Goal: Task Accomplishment & Management: Manage account settings

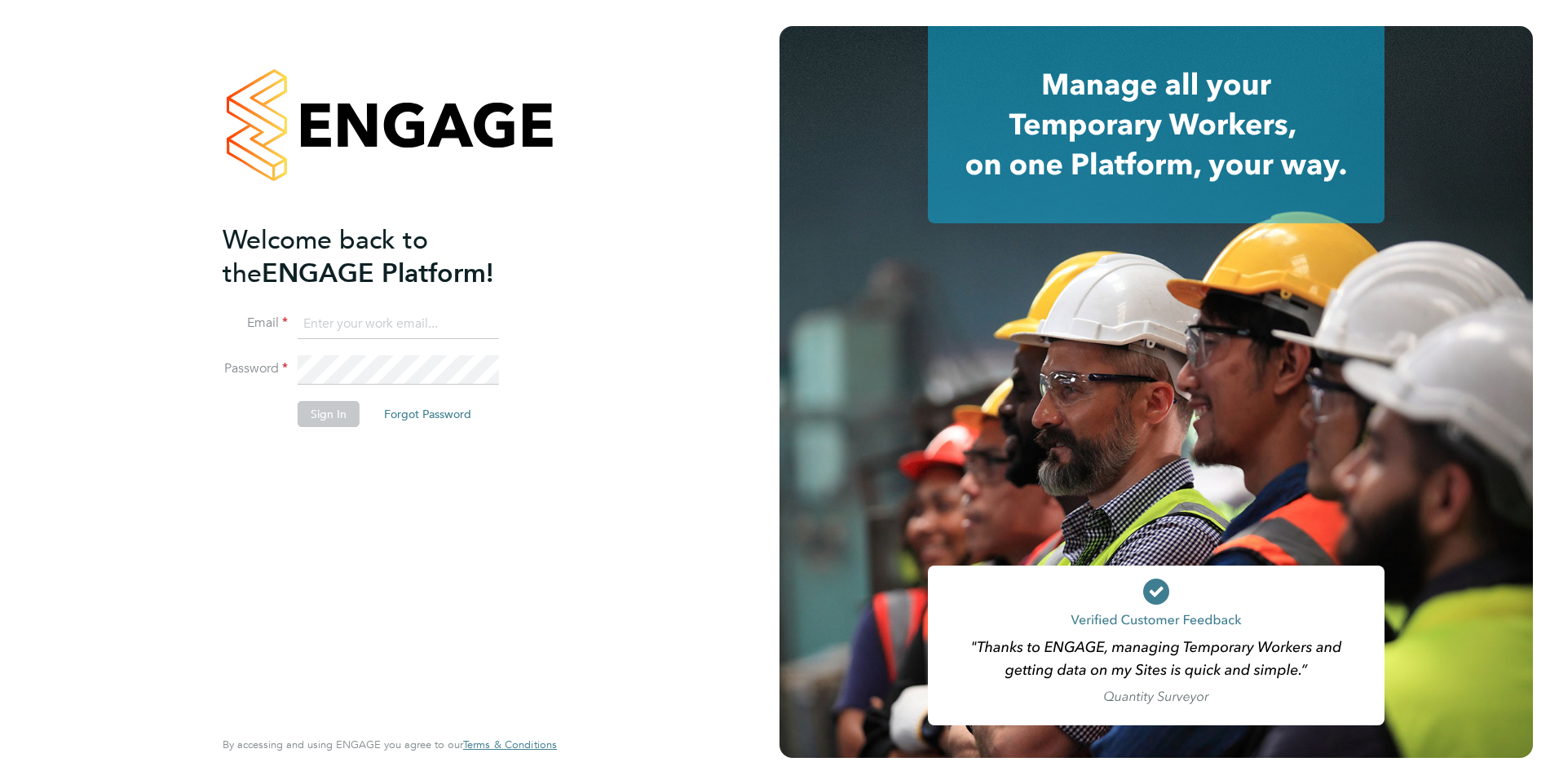
type input "eva@mmpconsultancy.co.uk"
drag, startPoint x: 326, startPoint y: 393, endPoint x: 317, endPoint y: 392, distance: 9.1
click at [319, 392] on li "Password" at bounding box center [381, 378] width 318 height 46
click at [311, 403] on button "Sign In" at bounding box center [328, 414] width 62 height 26
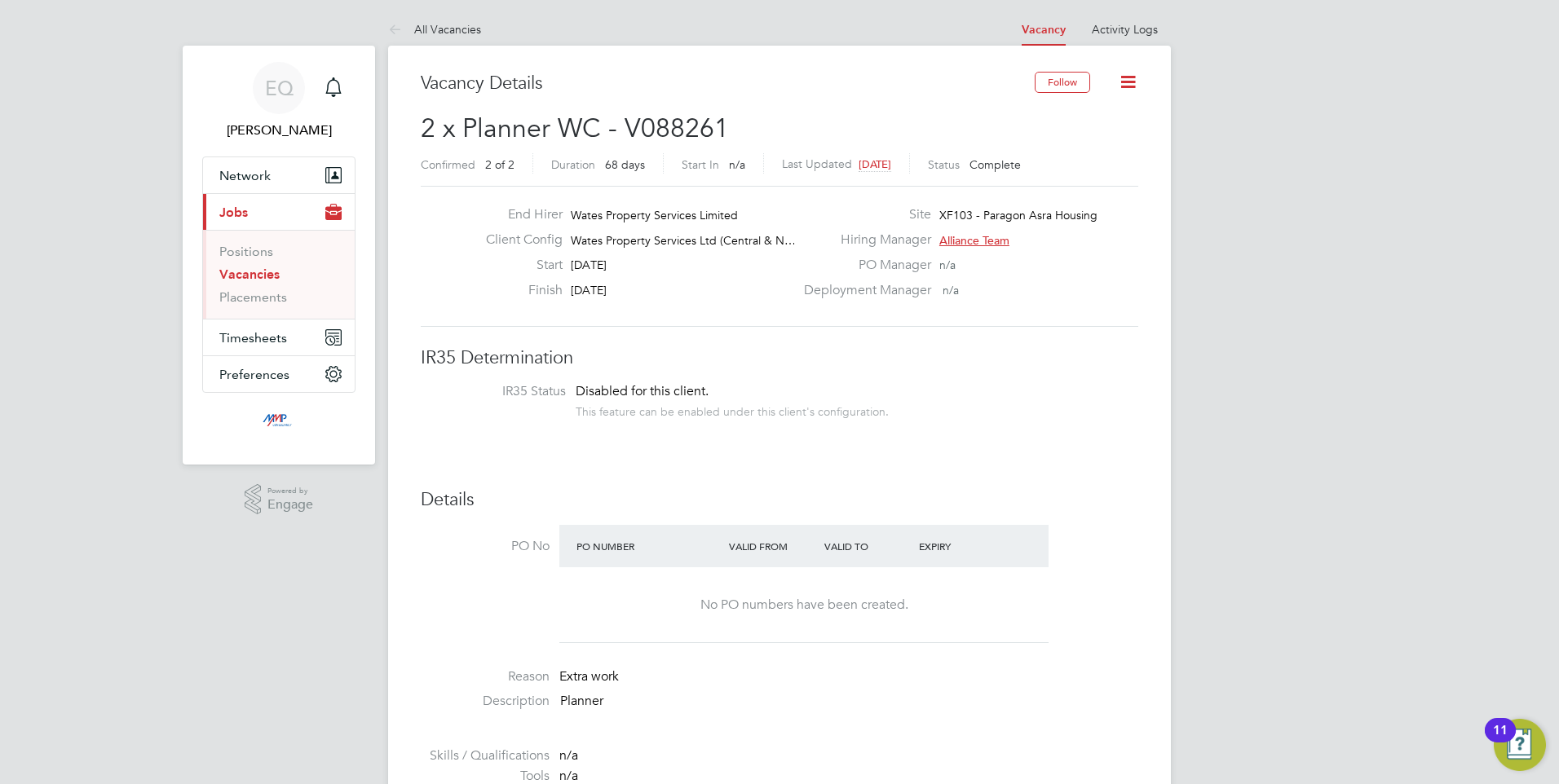
click at [240, 276] on link "Vacancies" at bounding box center [250, 274] width 60 height 16
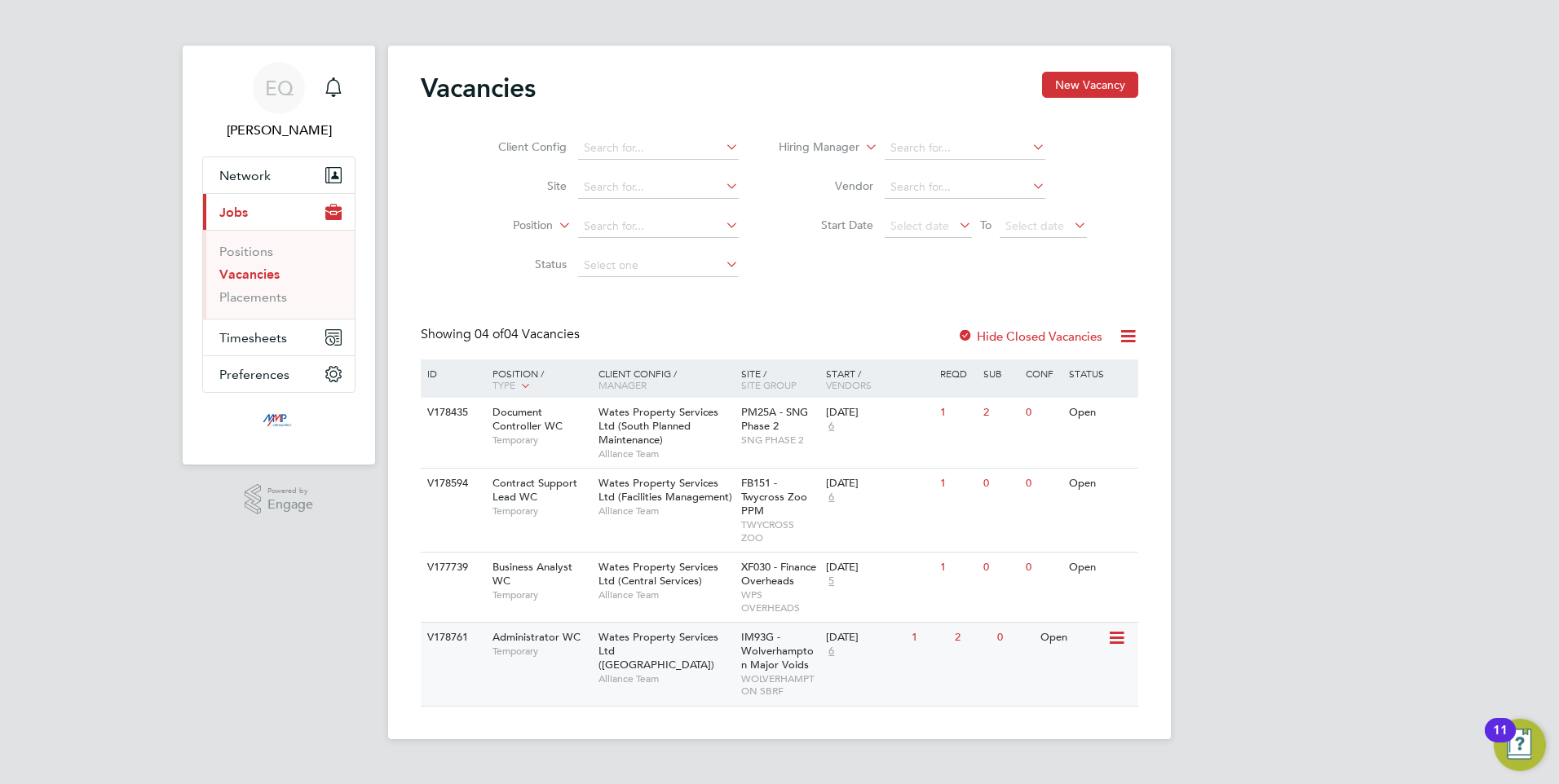
click at [558, 653] on span "Temporary" at bounding box center [541, 651] width 98 height 13
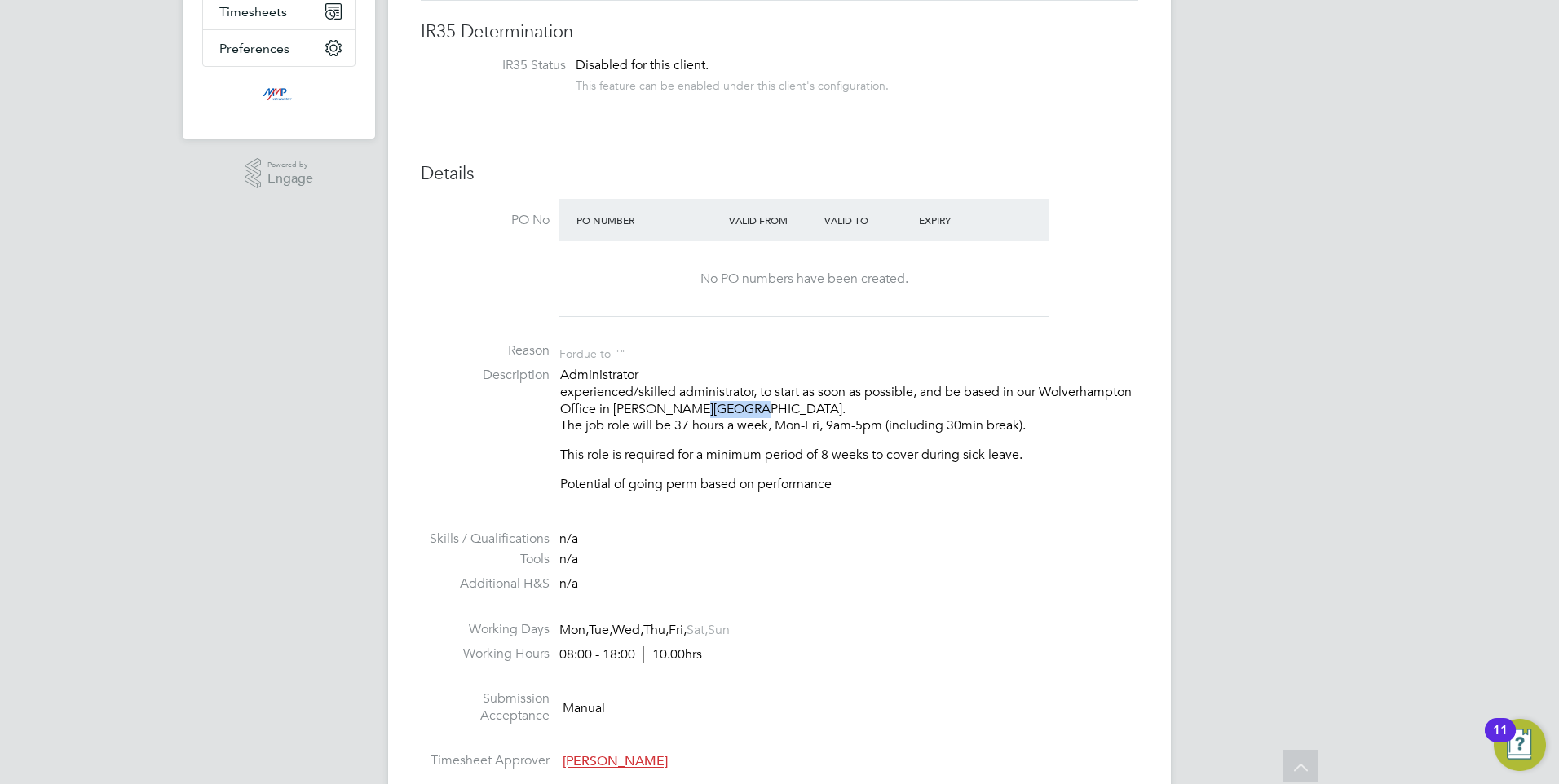
drag, startPoint x: 690, startPoint y: 405, endPoint x: 746, endPoint y: 403, distance: 56.0
click at [746, 403] on p "Administrator experienced/skilled administrator, to start as soon as possible, …" at bounding box center [849, 400] width 578 height 68
copy p "WV11 9LA"
click at [742, 486] on p "Potential of going perm based on performance" at bounding box center [849, 484] width 578 height 17
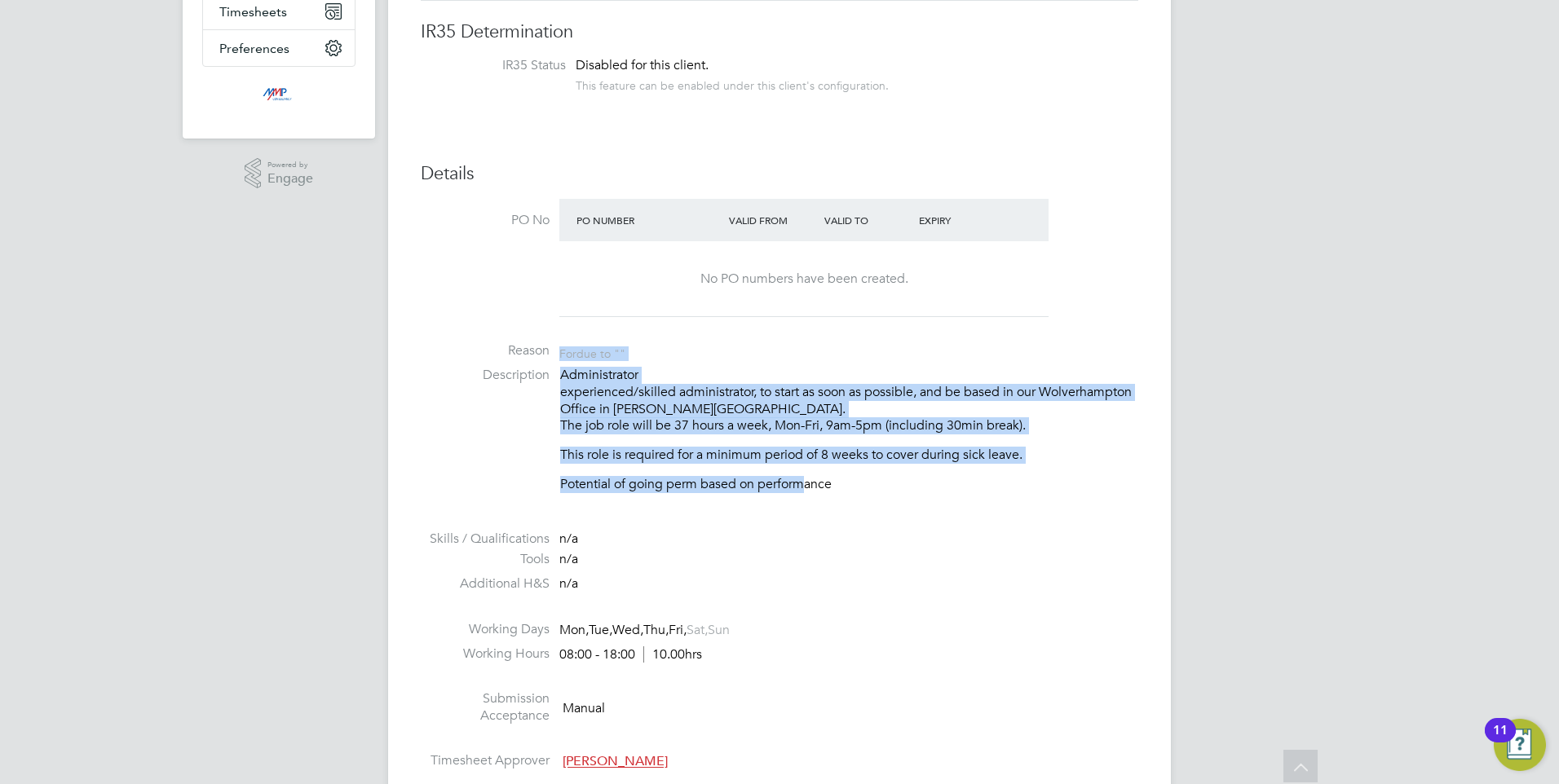
drag, startPoint x: 809, startPoint y: 504, endPoint x: 542, endPoint y: 339, distance: 313.9
click at [542, 339] on ul "PO No PO Number Valid From Valid To Expiry No PO numbers have been created. Rea…" at bounding box center [779, 489] width 717 height 579
drag, startPoint x: 542, startPoint y: 339, endPoint x: 687, endPoint y: 392, distance: 154.4
click at [687, 392] on p "Administrator experienced/skilled administrator, to start as soon as possible, …" at bounding box center [849, 400] width 578 height 68
drag, startPoint x: 820, startPoint y: 477, endPoint x: 547, endPoint y: 356, distance: 298.6
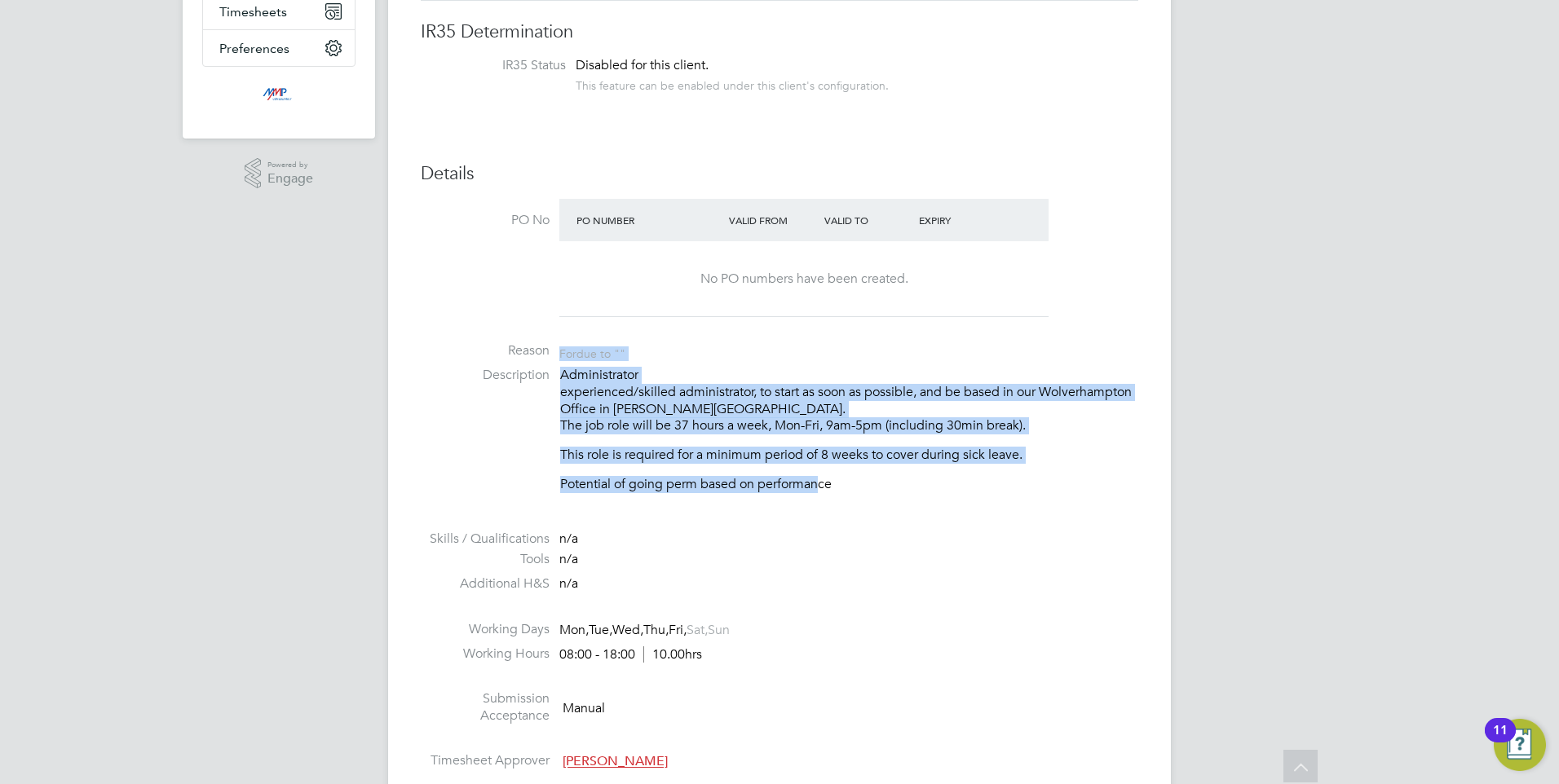
click at [547, 356] on ul "PO No PO Number Valid From Valid To Expiry No PO numbers have been created. Rea…" at bounding box center [779, 489] width 717 height 579
drag, startPoint x: 547, startPoint y: 356, endPoint x: 729, endPoint y: 398, distance: 186.8
click at [729, 398] on p "Administrator experienced/skilled administrator, to start as soon as possible, …" at bounding box center [849, 400] width 578 height 68
drag, startPoint x: 697, startPoint y: 428, endPoint x: 536, endPoint y: 358, distance: 175.6
click at [536, 358] on ul "PO No PO Number Valid From Valid To Expiry No PO numbers have been created. Rea…" at bounding box center [779, 489] width 717 height 579
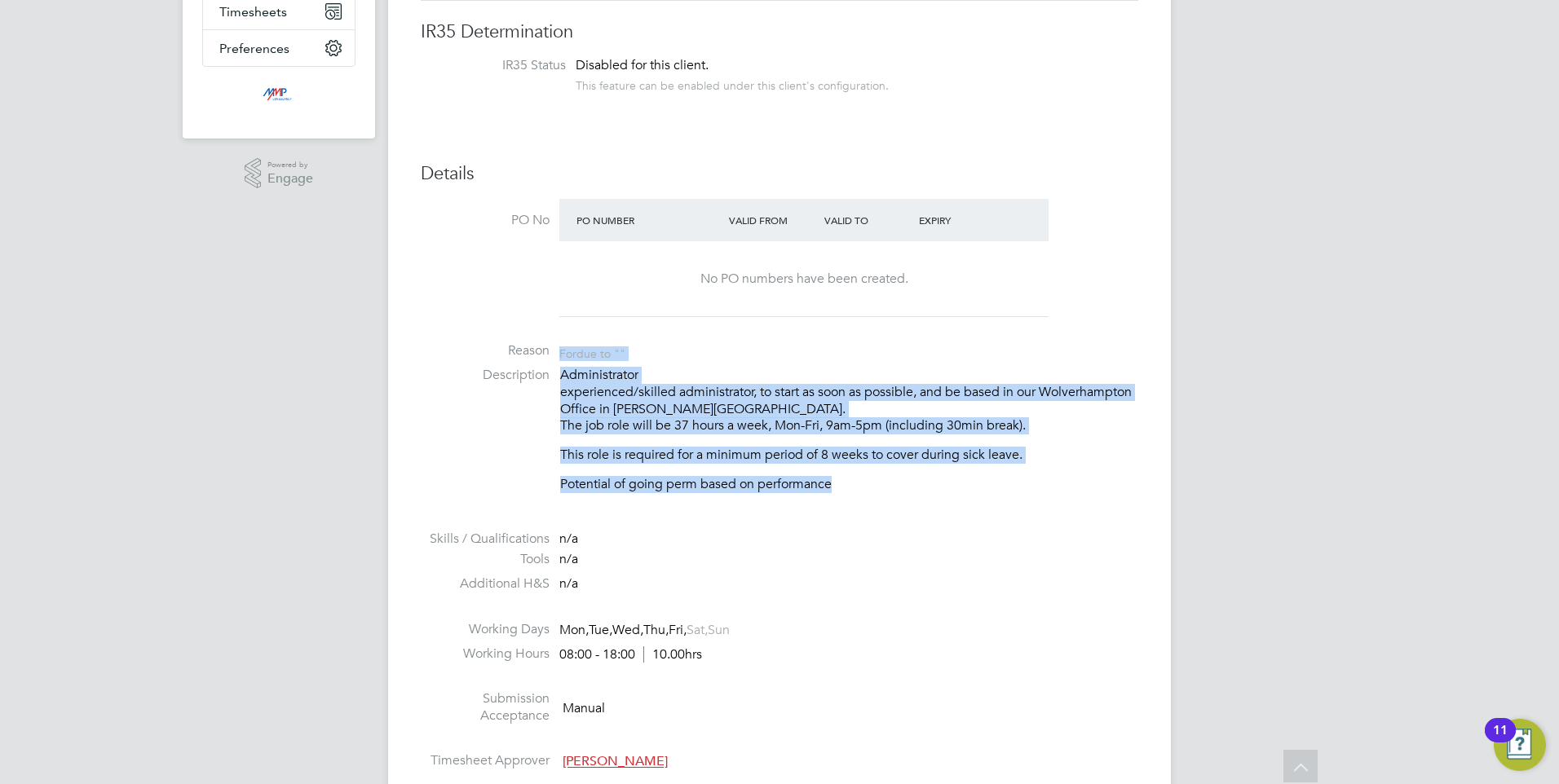
drag, startPoint x: 536, startPoint y: 358, endPoint x: 616, endPoint y: 382, distance: 83.5
click at [633, 381] on p "Administrator experienced/skilled administrator, to start as soon as possible, …" at bounding box center [849, 400] width 578 height 68
drag, startPoint x: 575, startPoint y: 386, endPoint x: 825, endPoint y: 467, distance: 262.8
click at [825, 467] on div "Administrator experienced/skilled administrator, to start as soon as possible, …" at bounding box center [849, 429] width 578 height 126
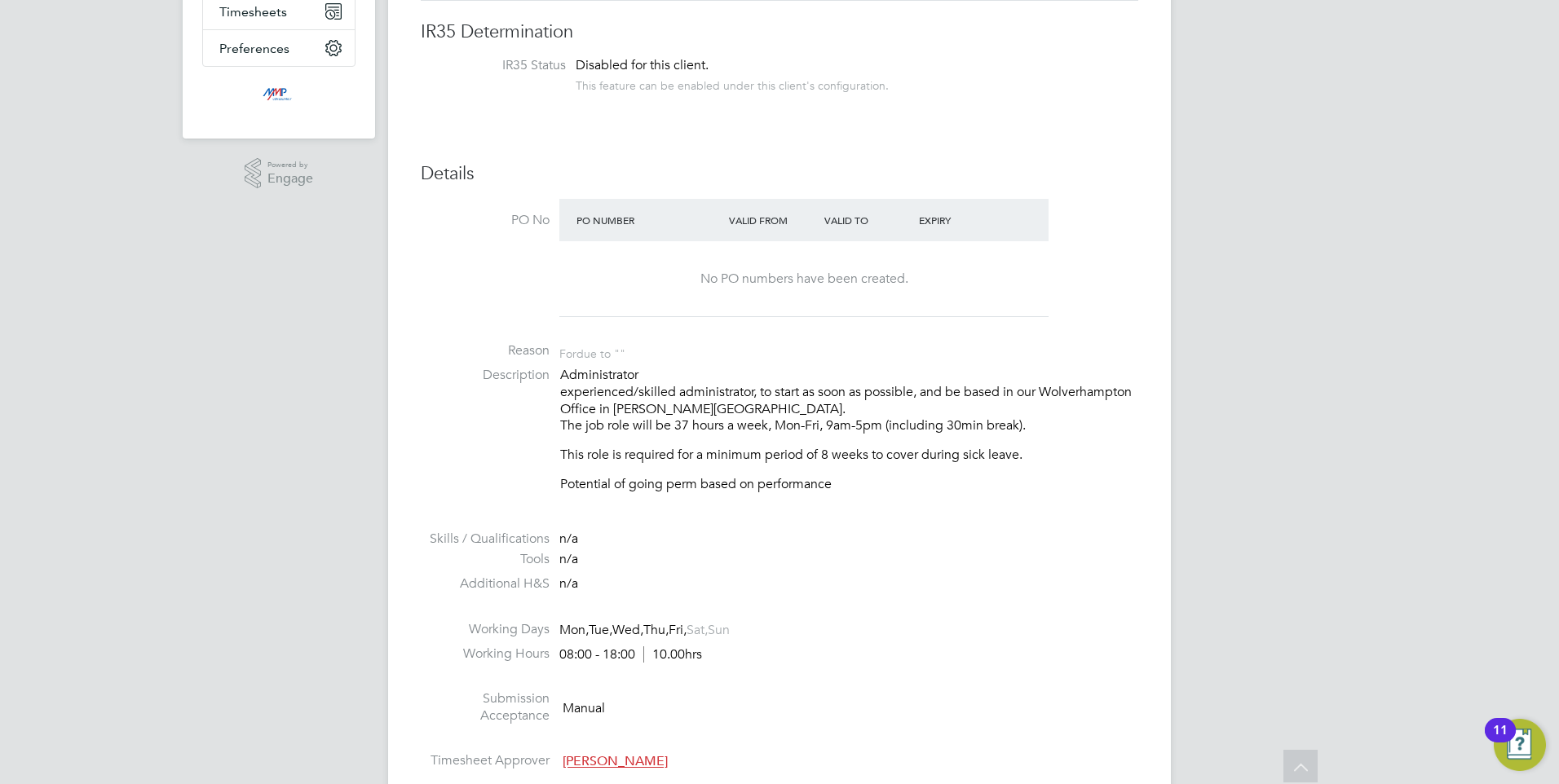
drag, startPoint x: 825, startPoint y: 467, endPoint x: 860, endPoint y: 501, distance: 48.8
click at [860, 501] on li "Description Administrator experienced/skilled administrator, to start as soon a…" at bounding box center [779, 438] width 717 height 143
drag, startPoint x: 613, startPoint y: 407, endPoint x: 680, endPoint y: 408, distance: 67.0
click at [680, 408] on p "Administrator experienced/skilled administrator, to start as soon as possible, …" at bounding box center [849, 400] width 578 height 68
drag, startPoint x: 680, startPoint y: 408, endPoint x: 690, endPoint y: 441, distance: 34.5
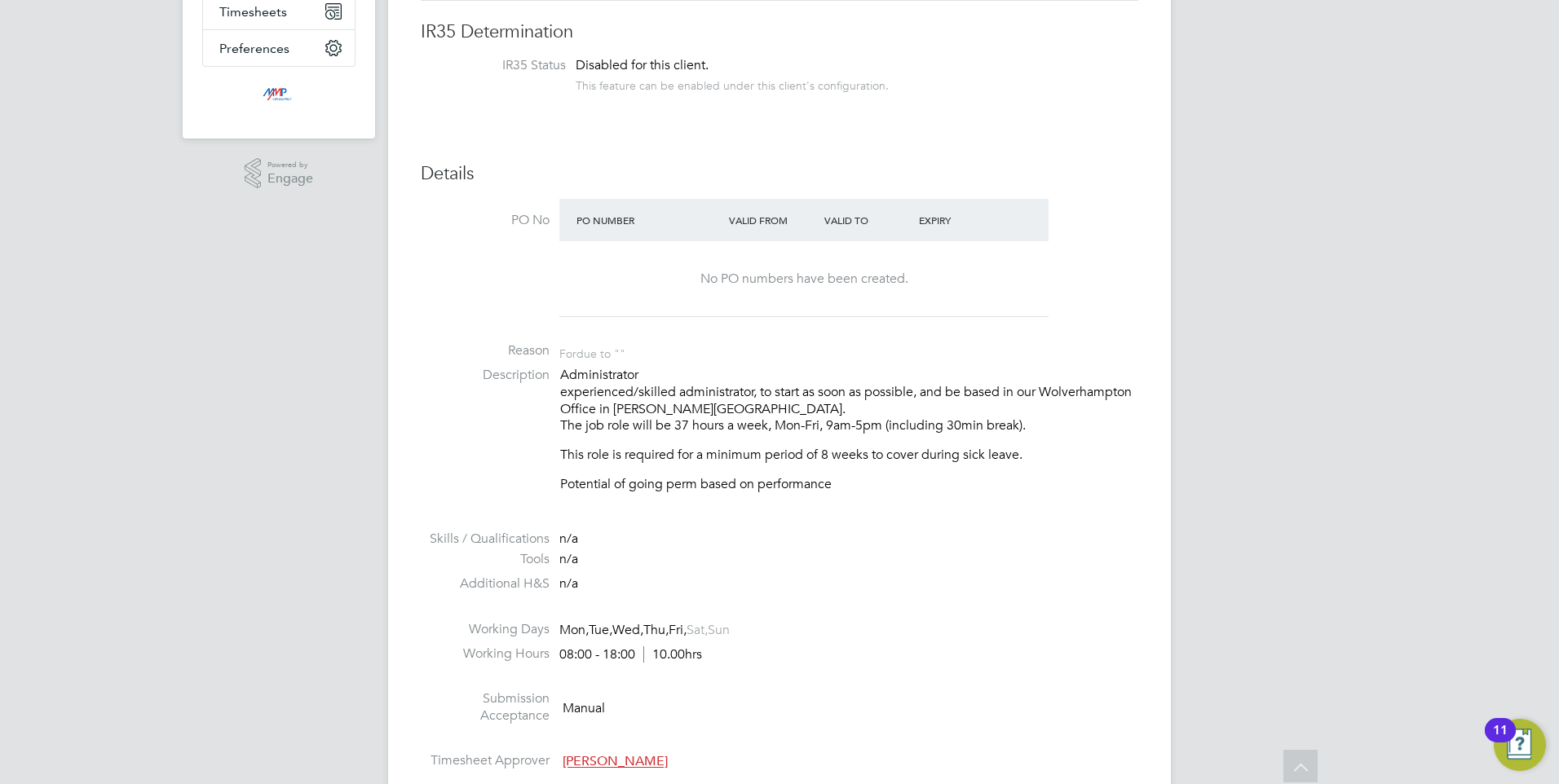
click at [690, 441] on div "Administrator experienced/skilled administrator, to start as soon as possible, …" at bounding box center [849, 429] width 578 height 126
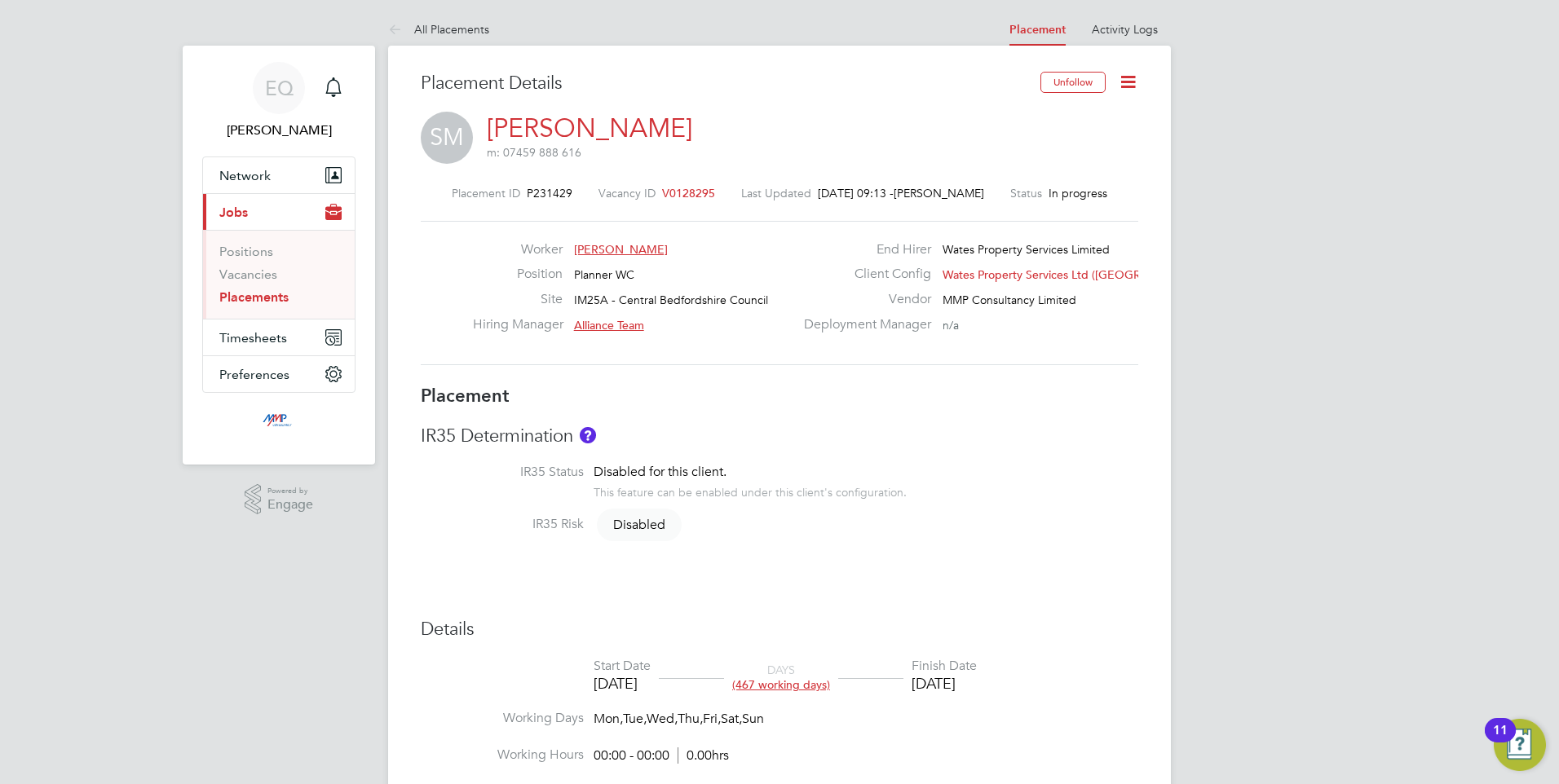
click at [509, 446] on h3 "IR35 Determination" at bounding box center [779, 437] width 717 height 24
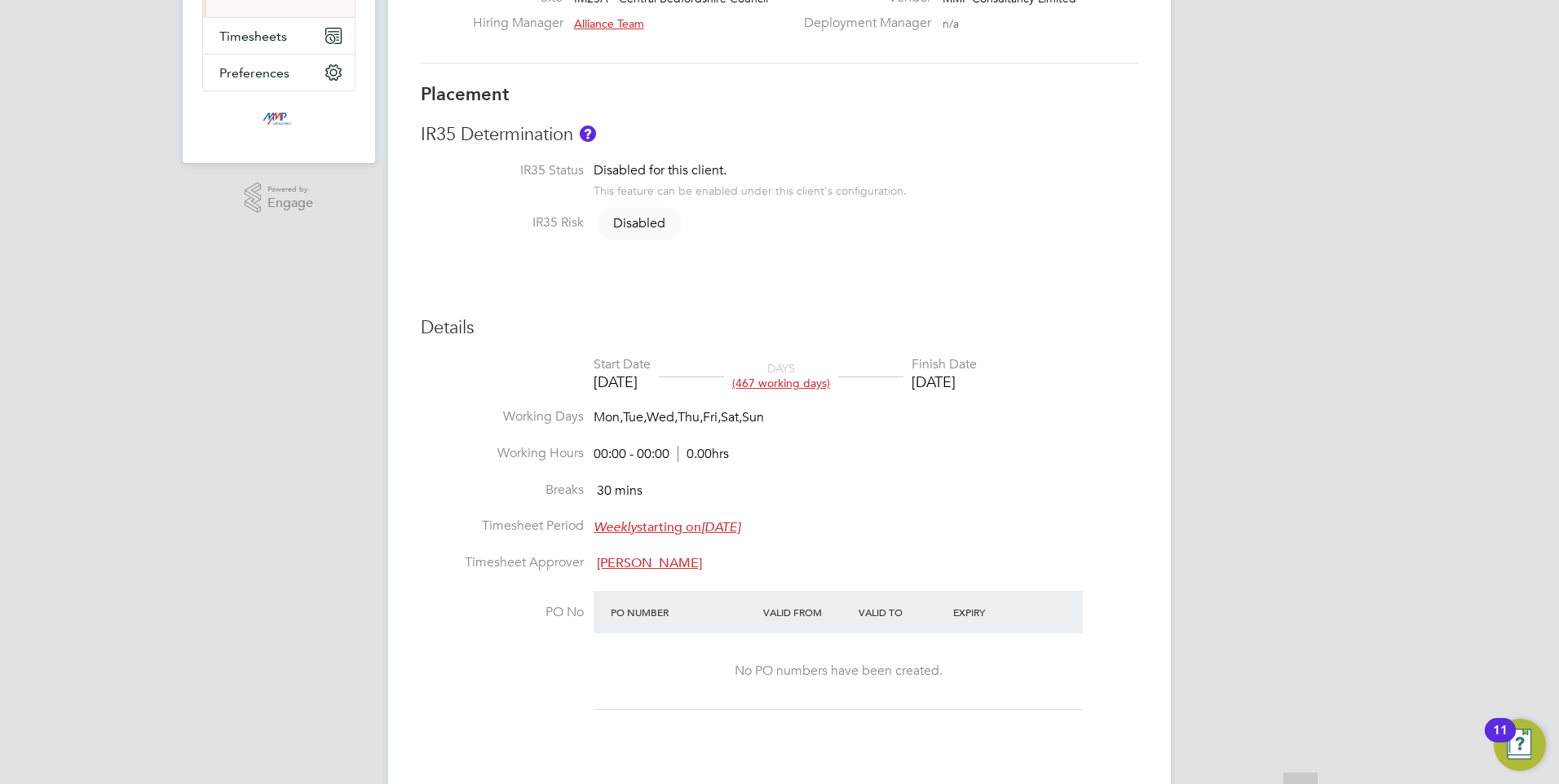
scroll to position [407, 0]
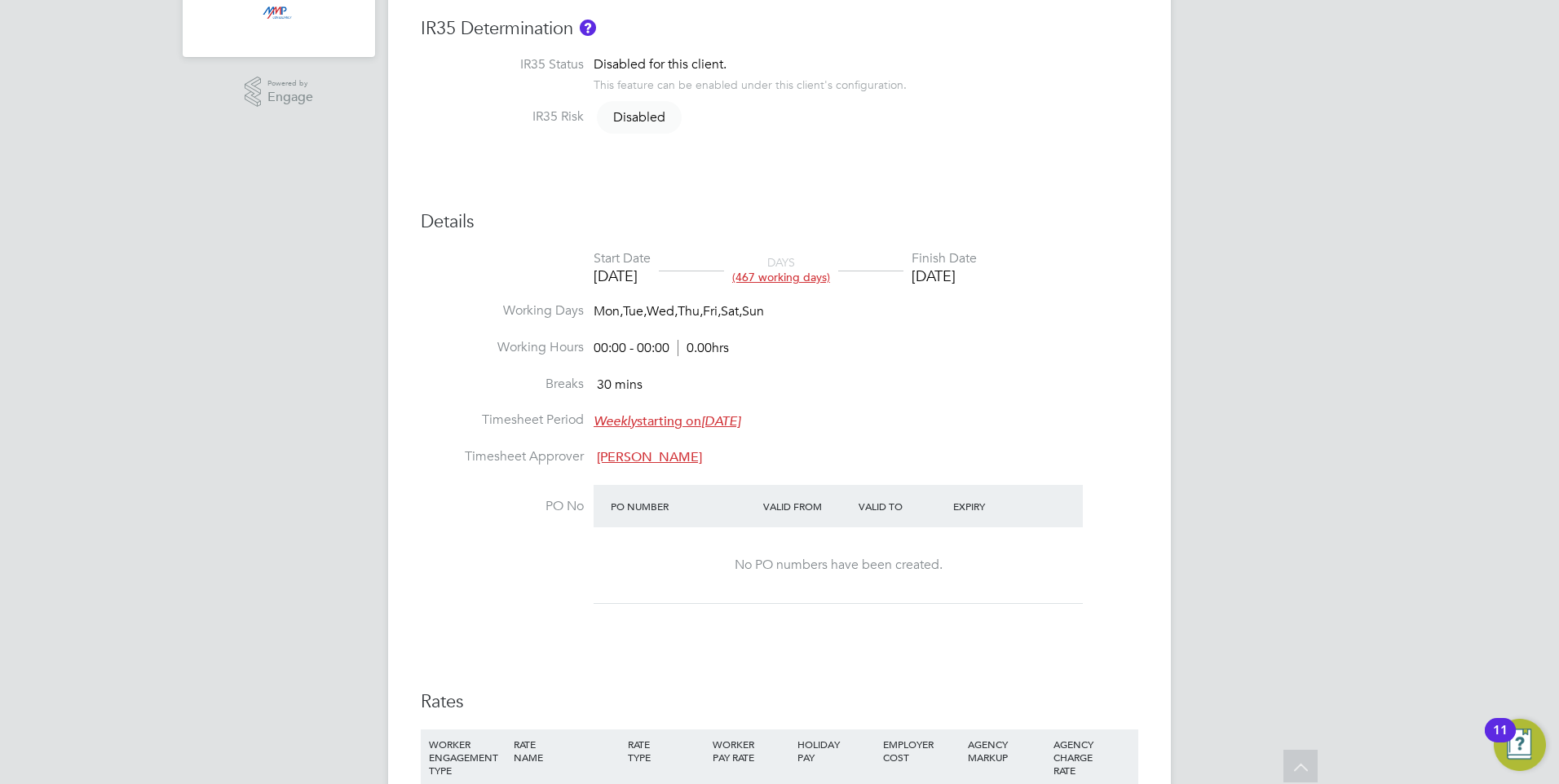
drag, startPoint x: 981, startPoint y: 283, endPoint x: 831, endPoint y: 240, distance: 156.0
click at [831, 240] on div "Details Start Date 05 Aug 2024 DAYS (467 working days) Finish Date 14 Nov 2025 …" at bounding box center [779, 529] width 717 height 639
drag, startPoint x: 831, startPoint y: 240, endPoint x: 770, endPoint y: 350, distance: 125.8
click at [866, 352] on li "Working Hours 00:00 - 00:00 0.00hrs" at bounding box center [779, 357] width 717 height 37
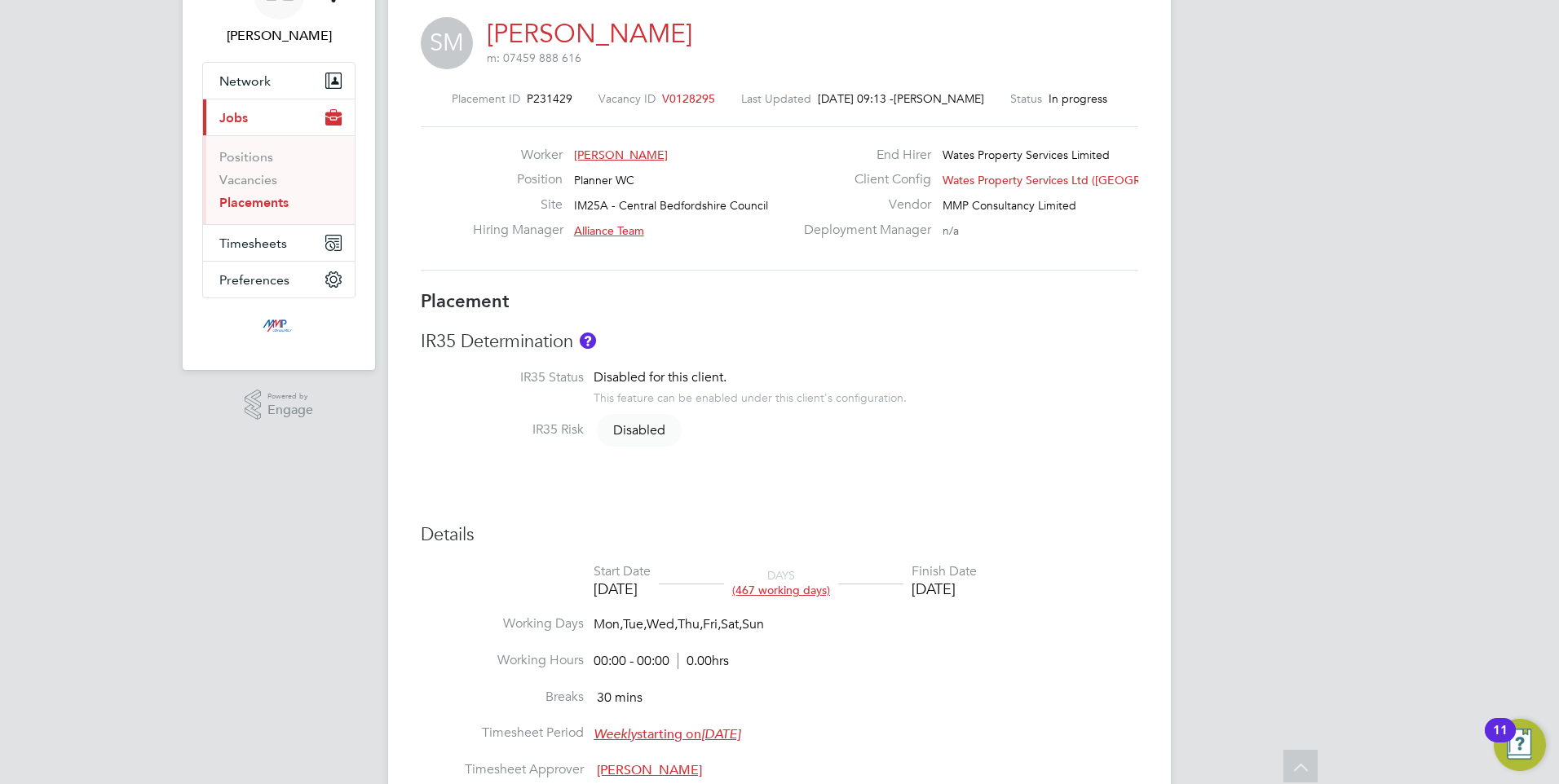
scroll to position [0, 0]
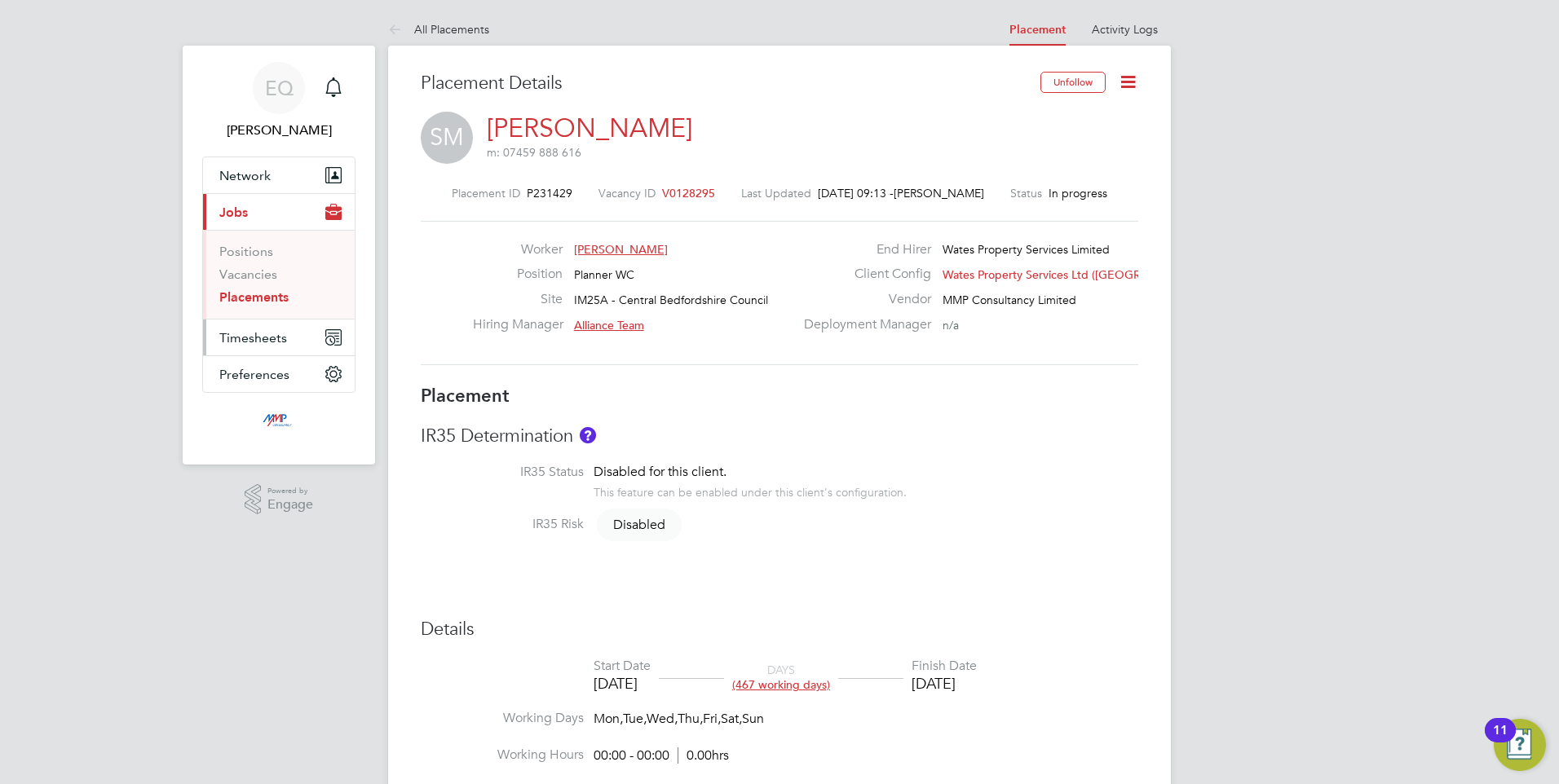
drag, startPoint x: 247, startPoint y: 317, endPoint x: 244, endPoint y: 332, distance: 15.3
click at [246, 321] on ul "Network Businesses Sites Workers Contacts Current page: Jobs Positions Vacancie…" at bounding box center [279, 274] width 154 height 236
click at [244, 332] on span "Timesheets" at bounding box center [253, 338] width 68 height 16
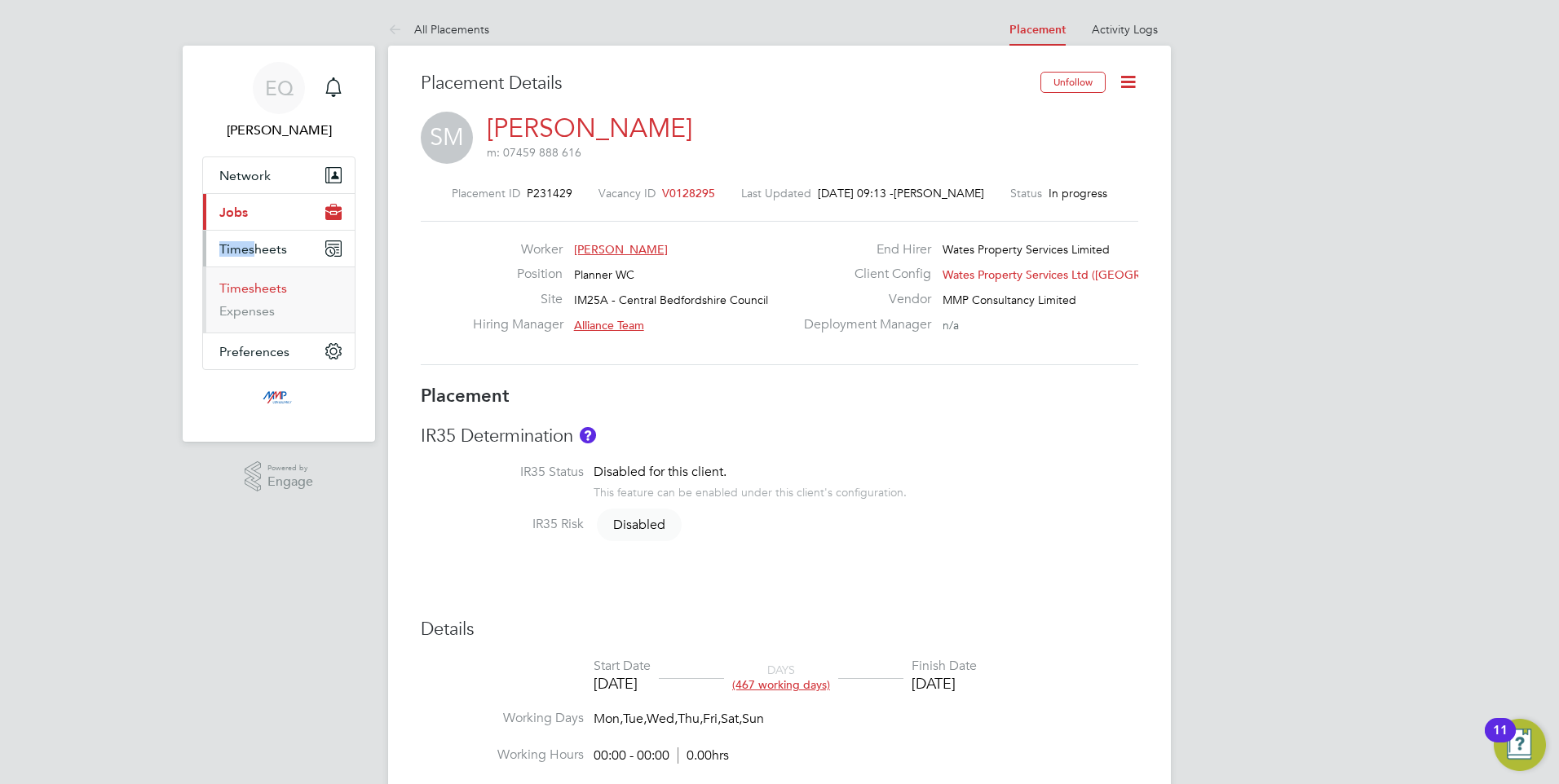
click at [248, 285] on link "Timesheets" at bounding box center [253, 288] width 68 height 16
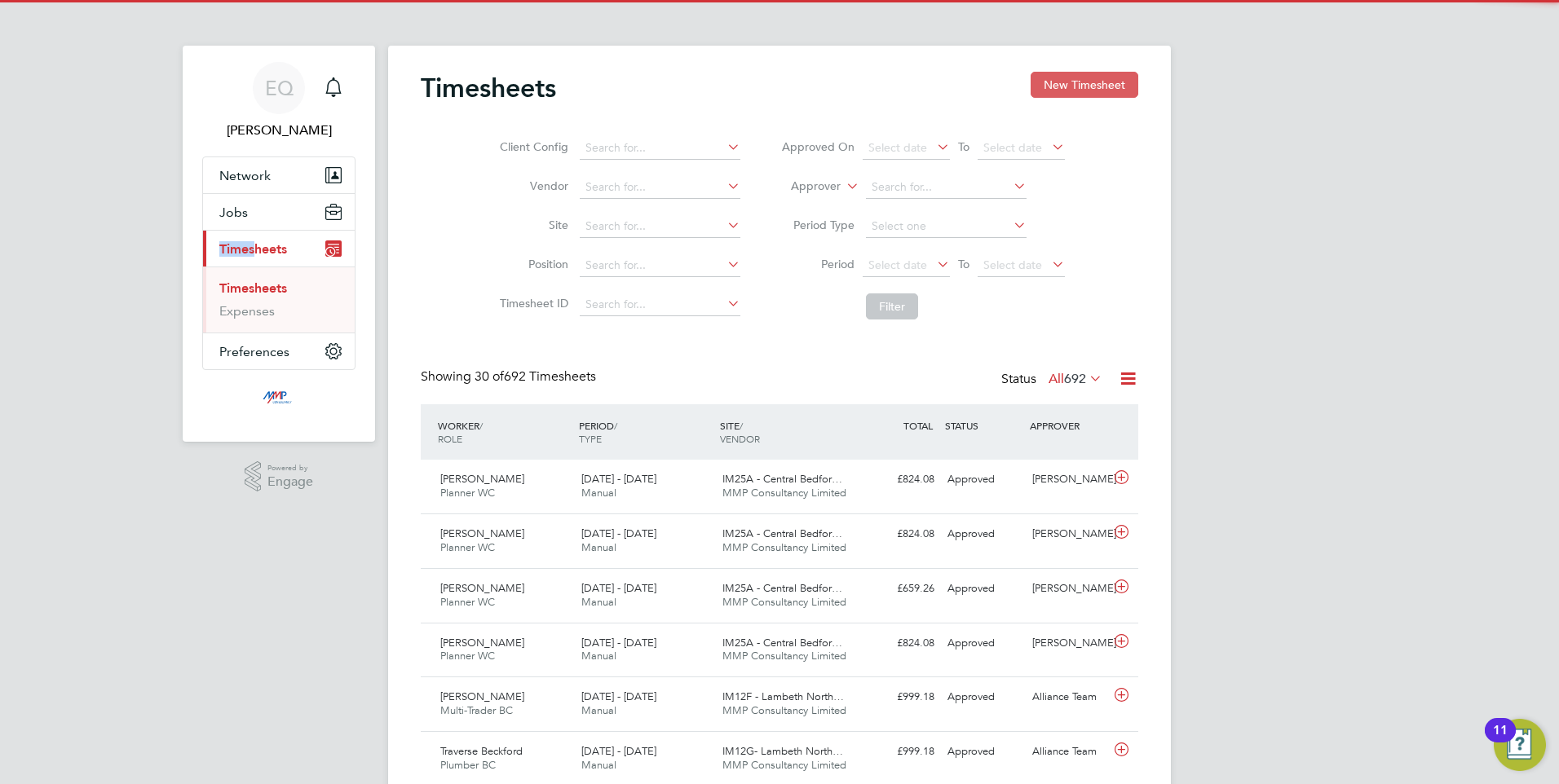
click at [1099, 86] on button "New Timesheet" at bounding box center [1084, 85] width 108 height 26
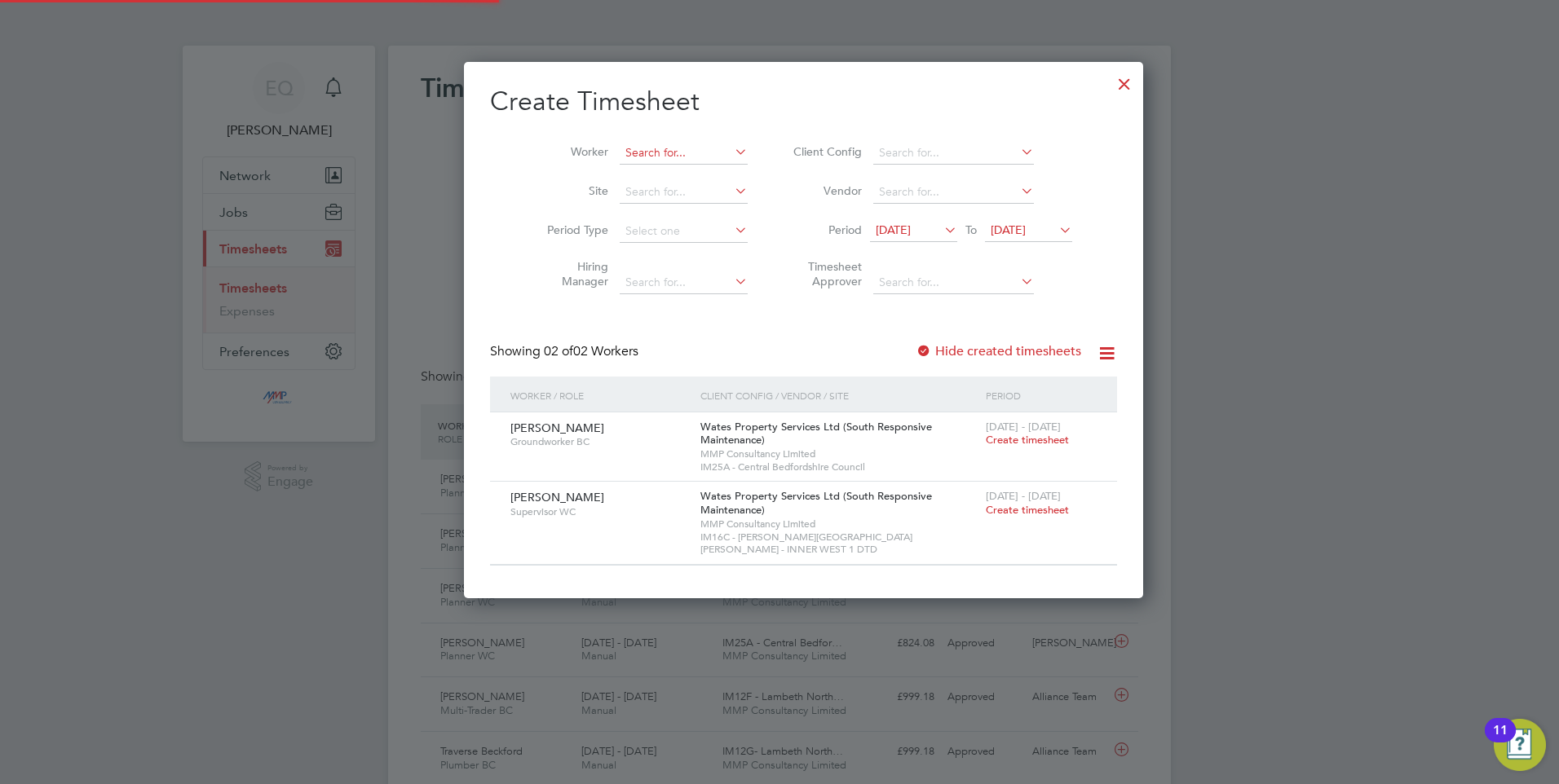
click at [648, 142] on input at bounding box center [683, 153] width 128 height 23
click at [646, 172] on b "Sikandar" at bounding box center [648, 175] width 94 height 14
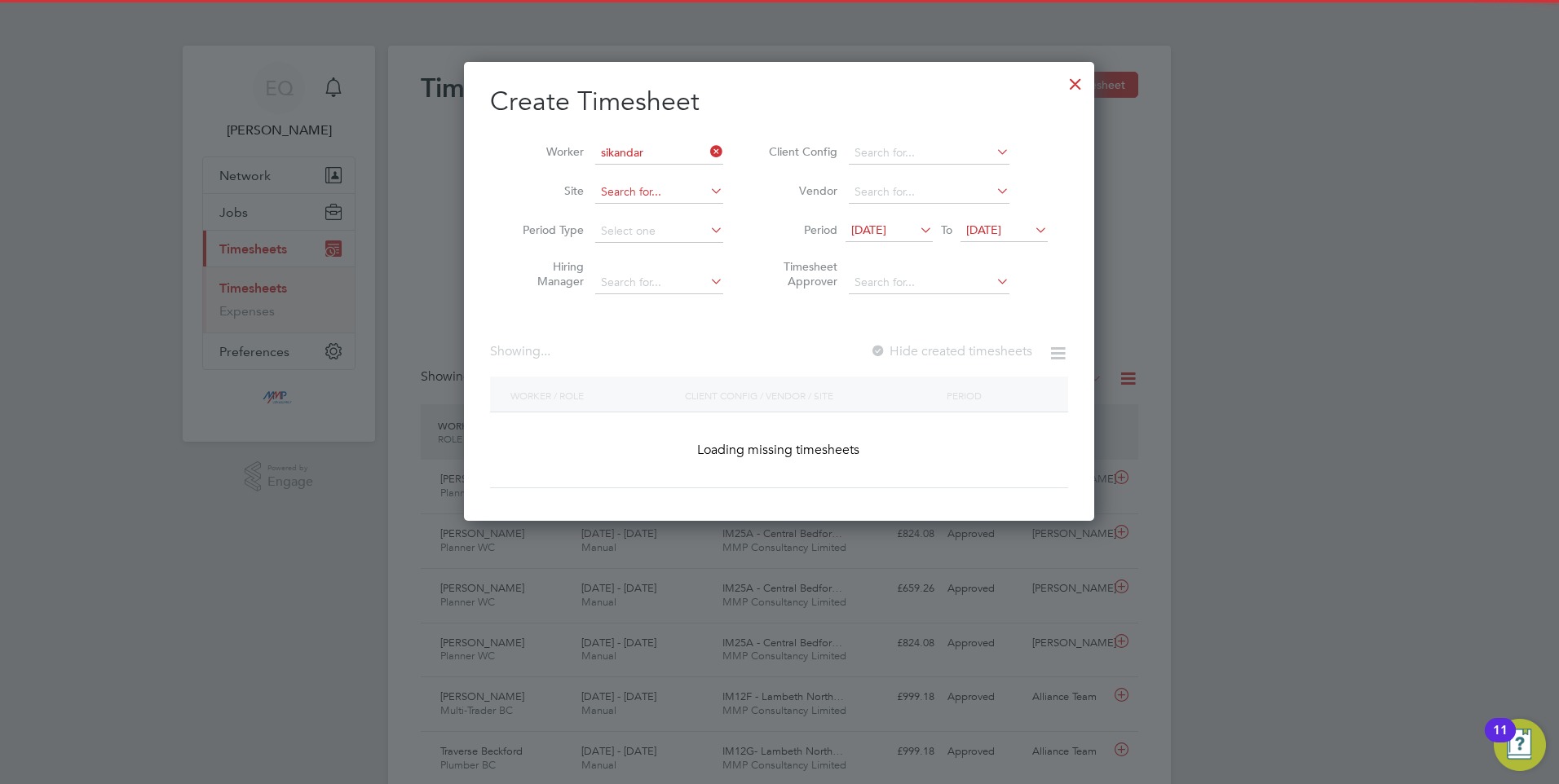
type input "Sikandar Mahmood"
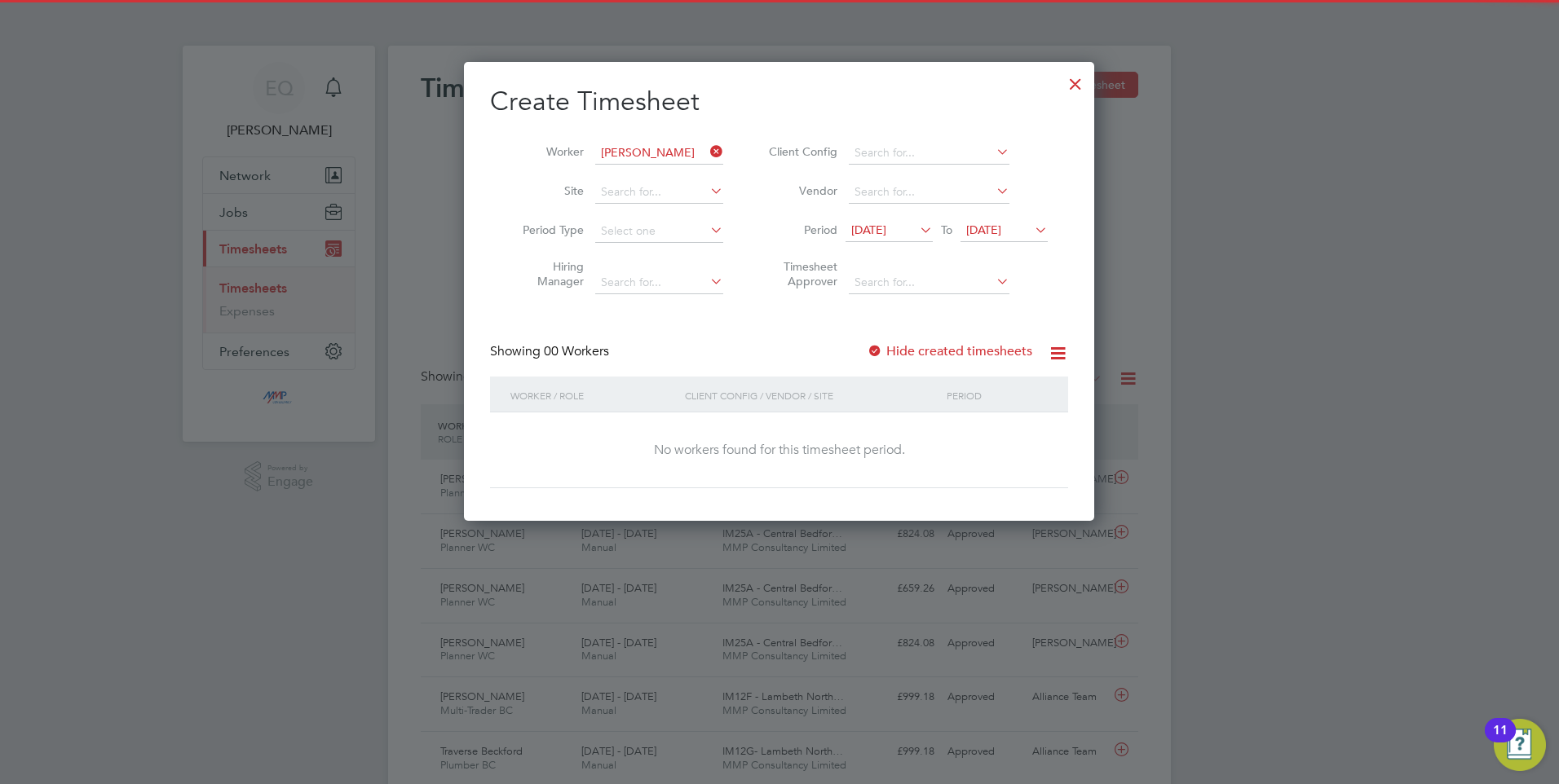
click at [867, 216] on li "Period 14 Aug 2025 To 21 Aug 2025" at bounding box center [906, 231] width 325 height 39
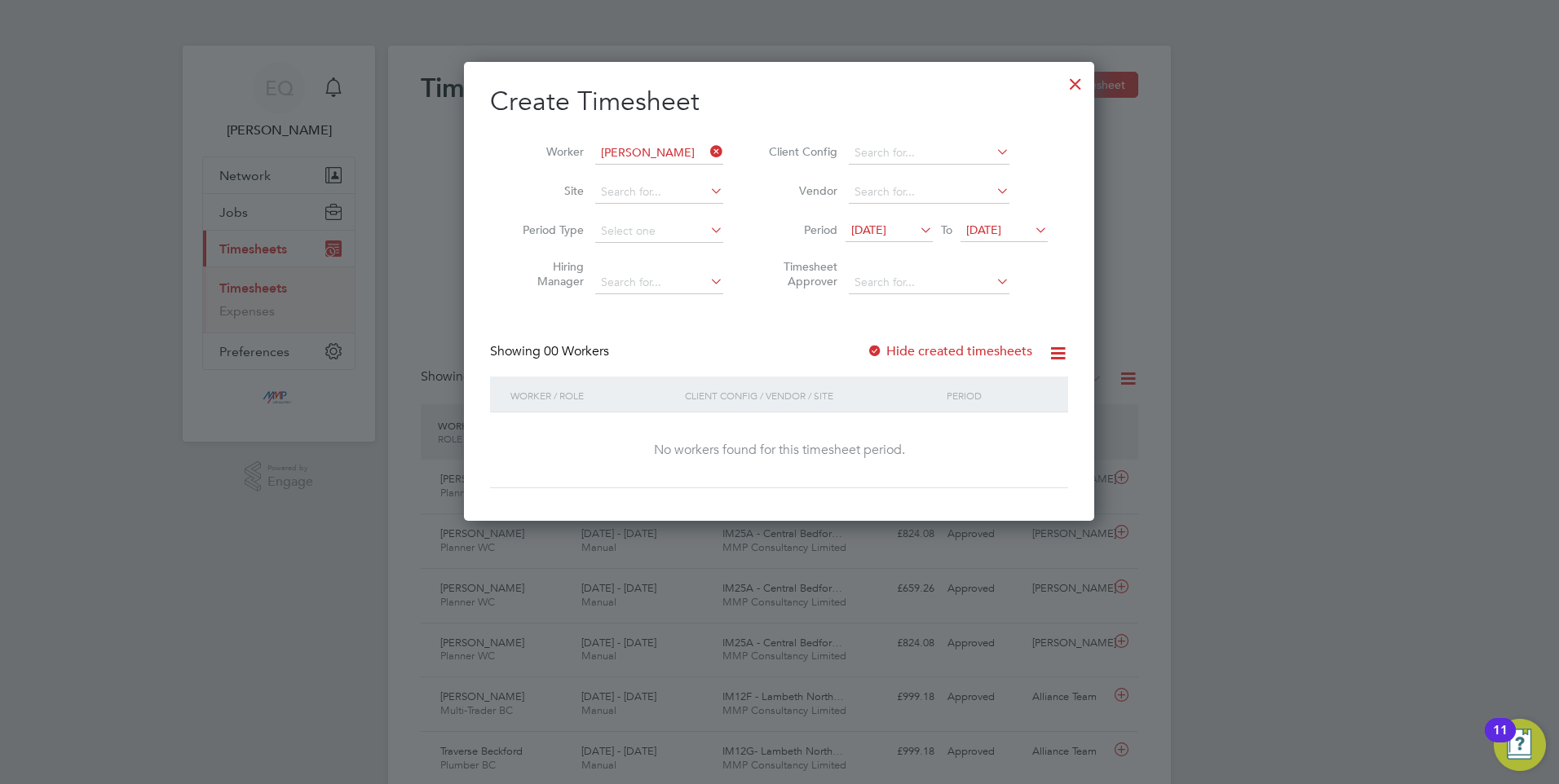
click at [997, 217] on li "Period 14 Aug 2025 To 21 Aug 2025" at bounding box center [906, 231] width 325 height 39
click at [1001, 226] on span "21 Aug 2025" at bounding box center [984, 229] width 35 height 15
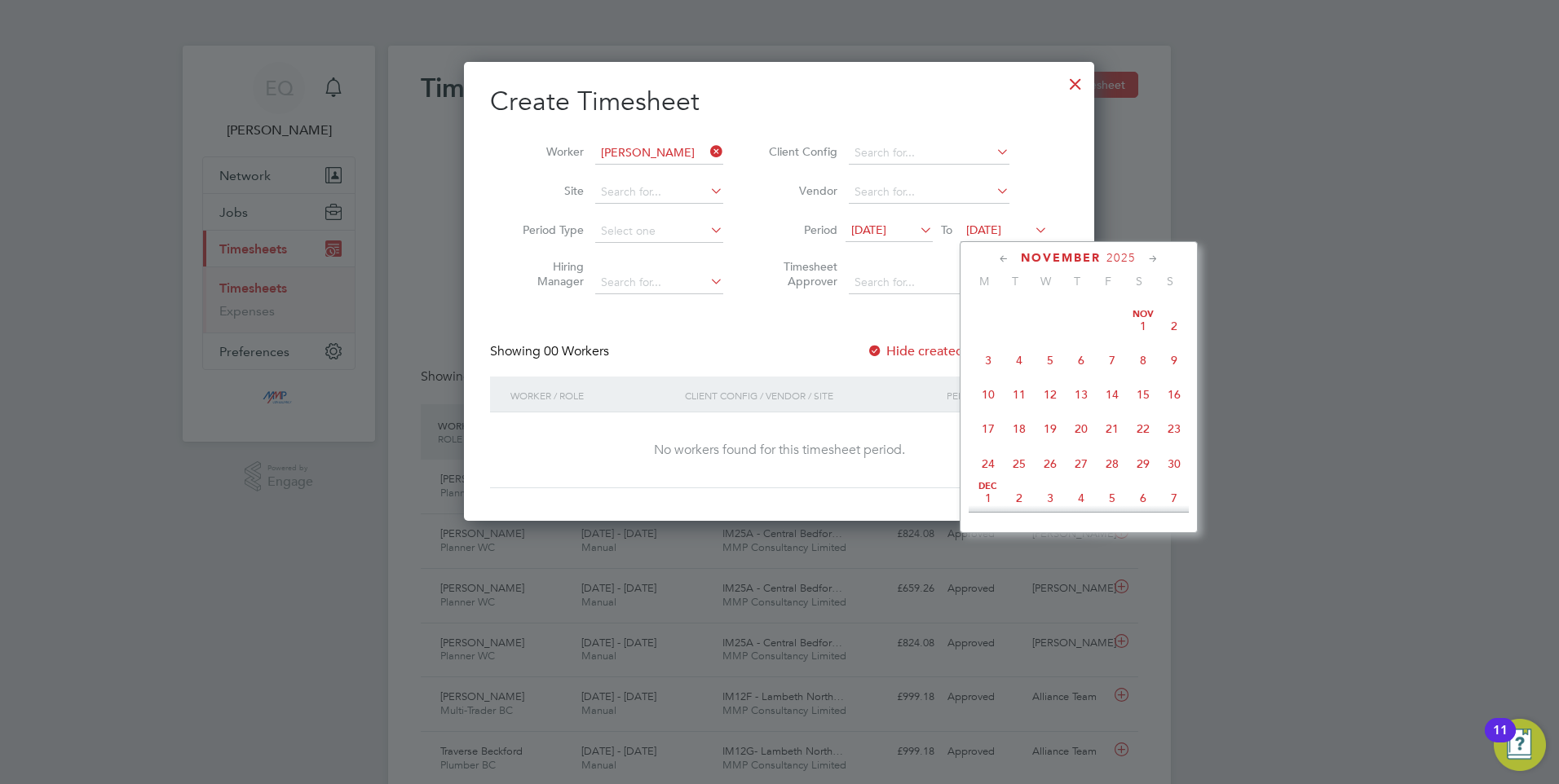
click at [1119, 410] on span "14" at bounding box center [1112, 394] width 31 height 31
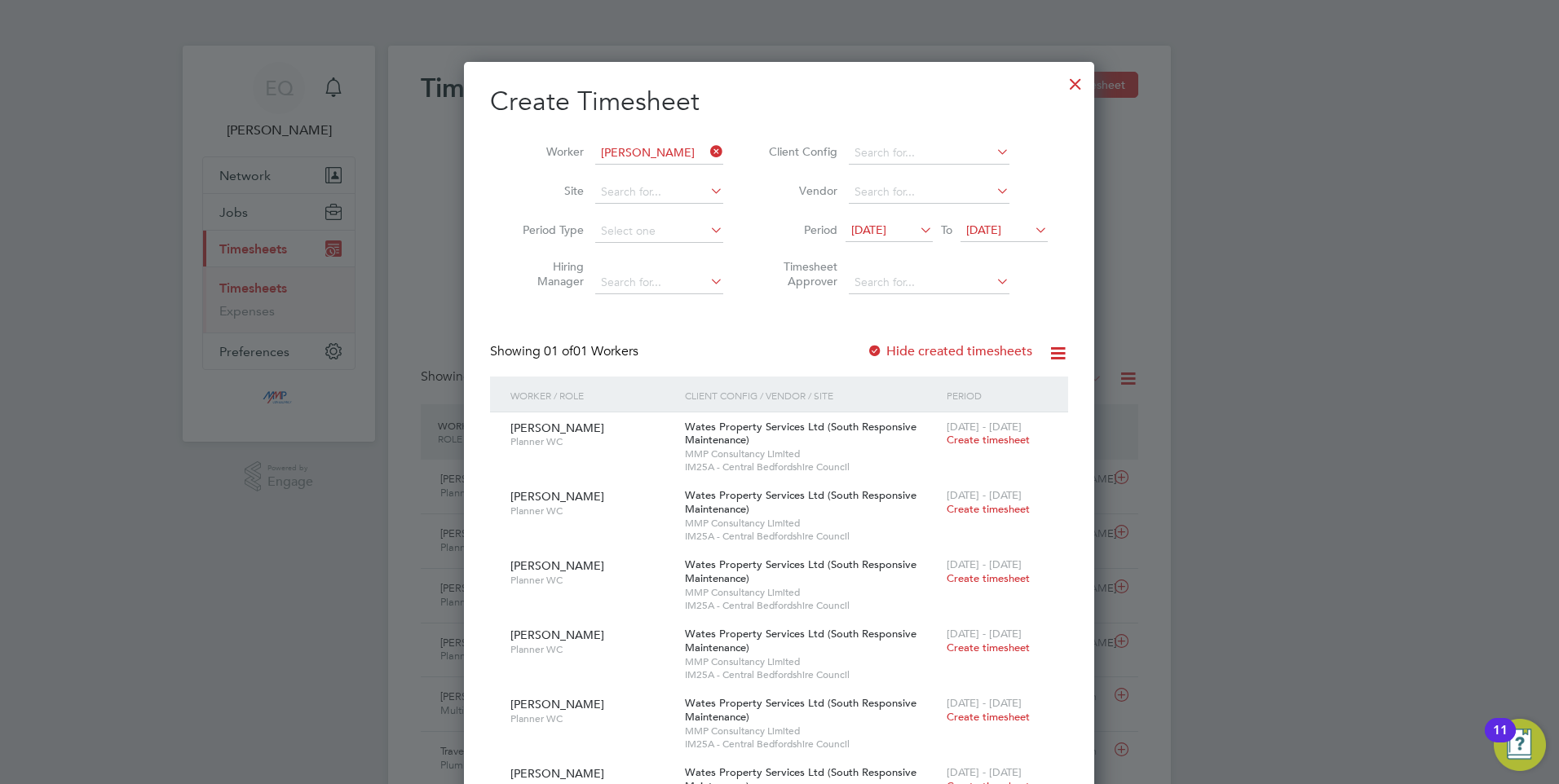
drag, startPoint x: 489, startPoint y: 325, endPoint x: 513, endPoint y: 334, distance: 25.6
click at [489, 325] on div "Create Timesheet Worker Sikandar Mahmood Site Period Type Hiring Manager Client…" at bounding box center [779, 634] width 630 height 1146
drag, startPoint x: 638, startPoint y: 368, endPoint x: 497, endPoint y: 337, distance: 144.4
click at [491, 337] on div "Create Timesheet Worker Sikandar Mahmood Site Period Type Hiring Manager Client…" at bounding box center [778, 630] width 578 height 1091
click at [701, 447] on span "MMP Consultancy Limited" at bounding box center [811, 453] width 253 height 13
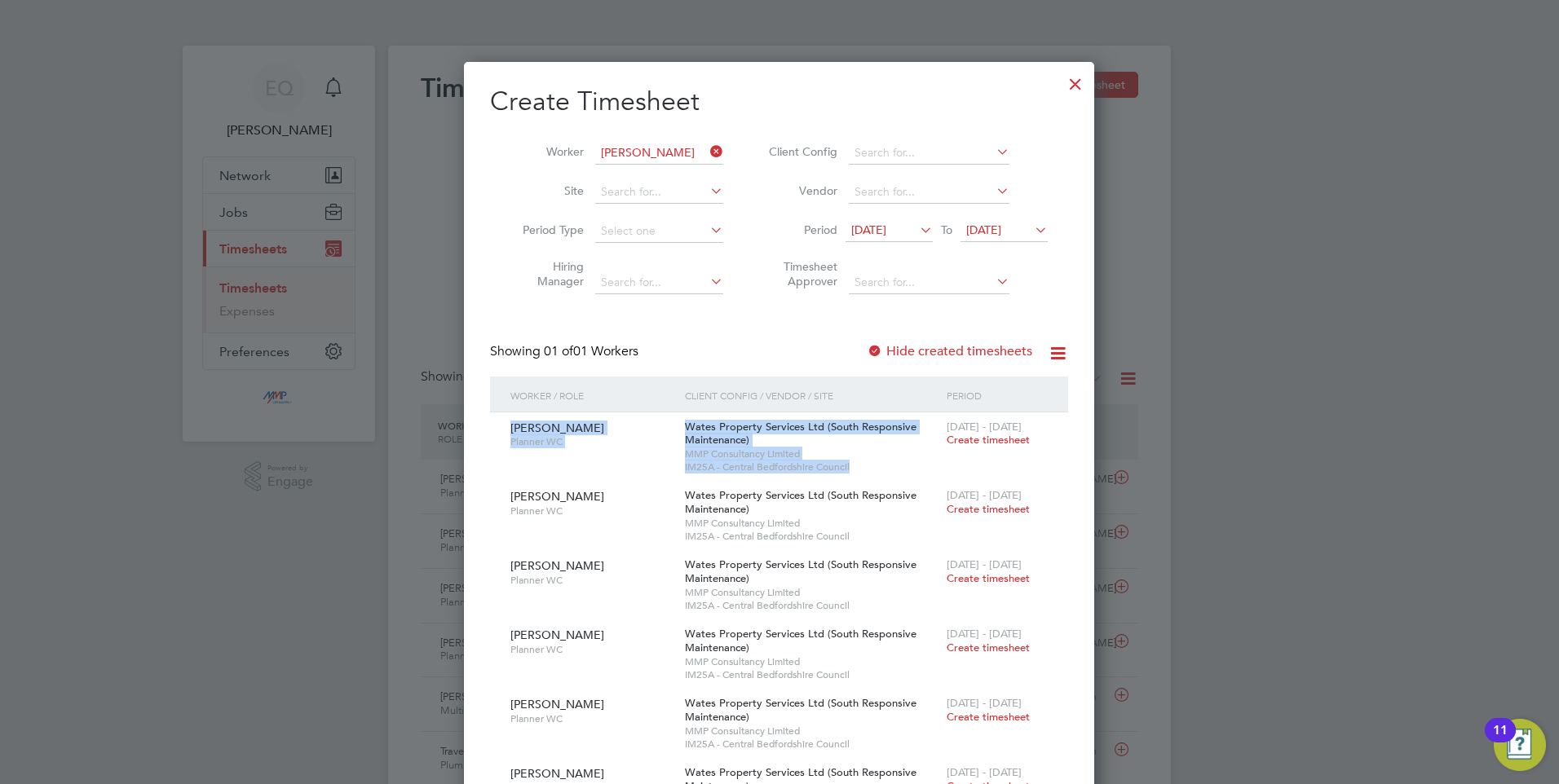
drag, startPoint x: 881, startPoint y: 462, endPoint x: 494, endPoint y: 422, distance: 389.1
click at [494, 422] on div "Sikandar Mahmood Planner WC Wates Property Services Ltd (South Responsive Maint…" at bounding box center [778, 447] width 578 height 70
drag, startPoint x: 494, startPoint y: 422, endPoint x: 722, endPoint y: 472, distance: 233.4
click at [722, 472] on span "IM25A - Central Bedfordshire Council" at bounding box center [811, 467] width 253 height 13
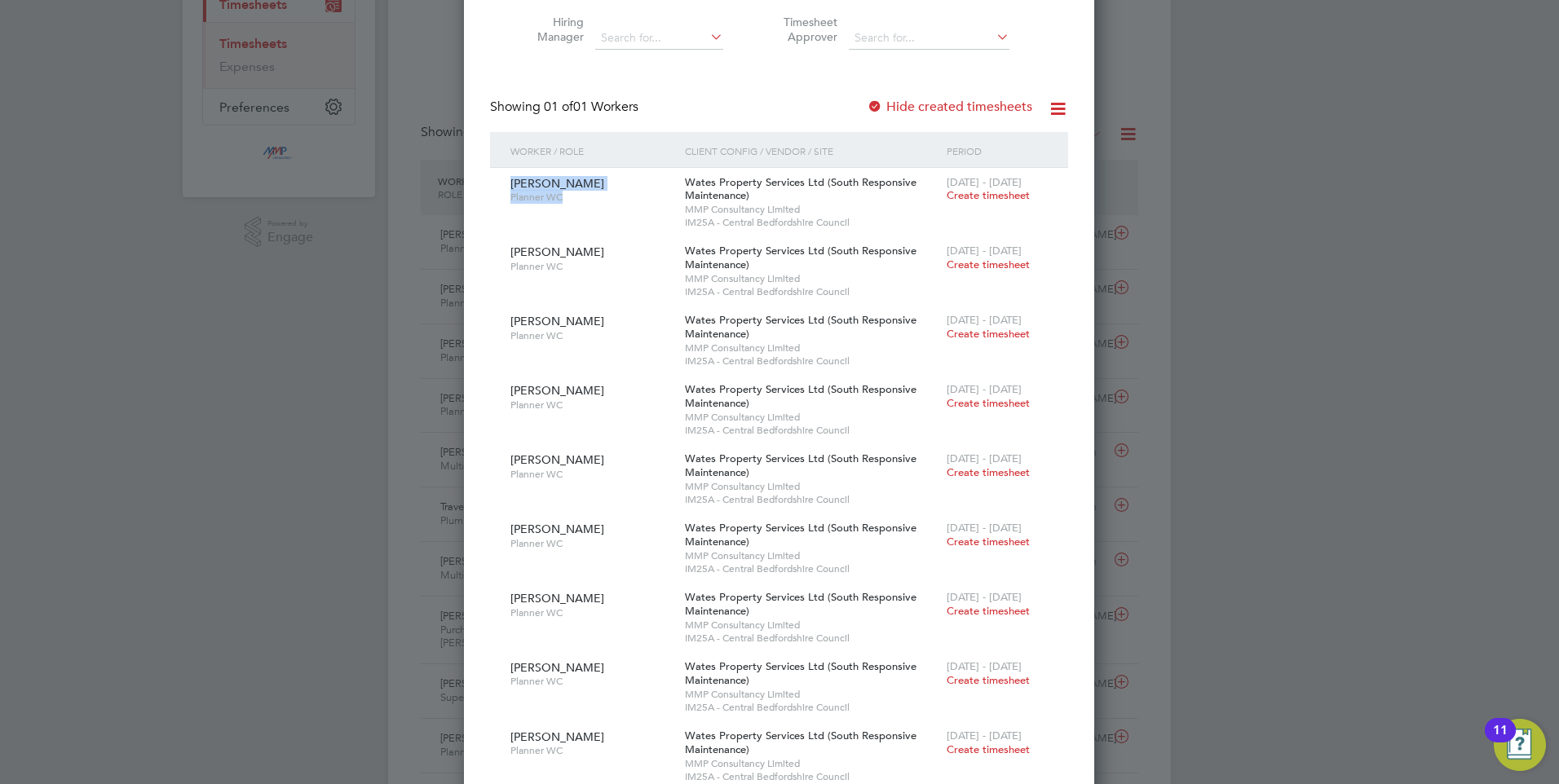
drag, startPoint x: 593, startPoint y: 207, endPoint x: 485, endPoint y: 175, distance: 112.6
click at [485, 175] on div "Create Timesheet Worker Sikandar Mahmood Site Period Type Hiring Manager Client…" at bounding box center [779, 390] width 630 height 1146
drag, startPoint x: 485, startPoint y: 175, endPoint x: 579, endPoint y: 197, distance: 96.5
click at [579, 197] on span "Planner WC" at bounding box center [592, 197] width 162 height 13
drag, startPoint x: 586, startPoint y: 199, endPoint x: 504, endPoint y: 173, distance: 86.0
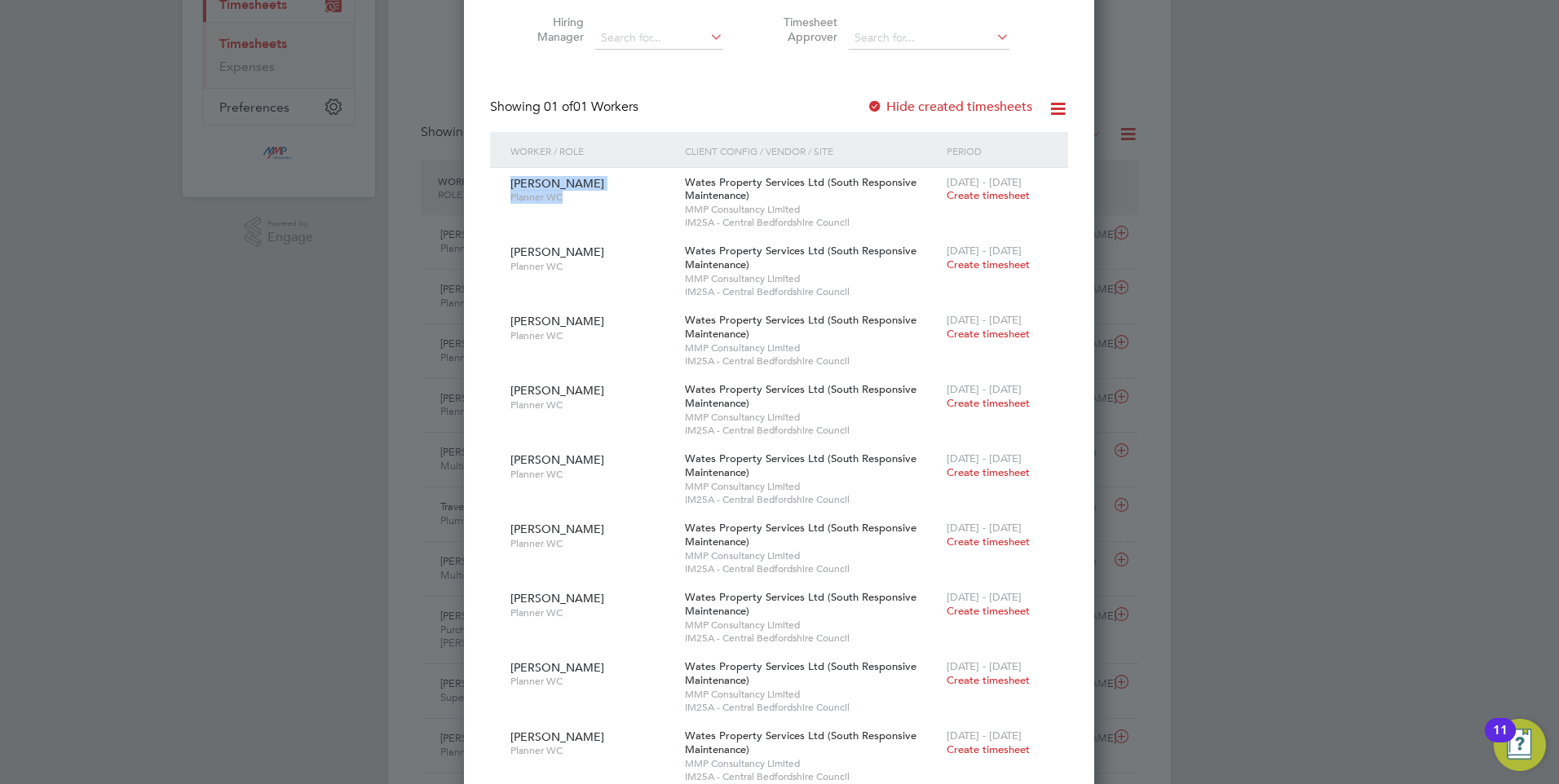
click at [504, 173] on div "Sikandar Mahmood Planner WC Wates Property Services Ltd (South Responsive Maint…" at bounding box center [778, 202] width 578 height 70
drag, startPoint x: 504, startPoint y: 173, endPoint x: 582, endPoint y: 213, distance: 87.7
click at [574, 205] on div "Sikandar Mahmood Planner WC" at bounding box center [594, 190] width 175 height 44
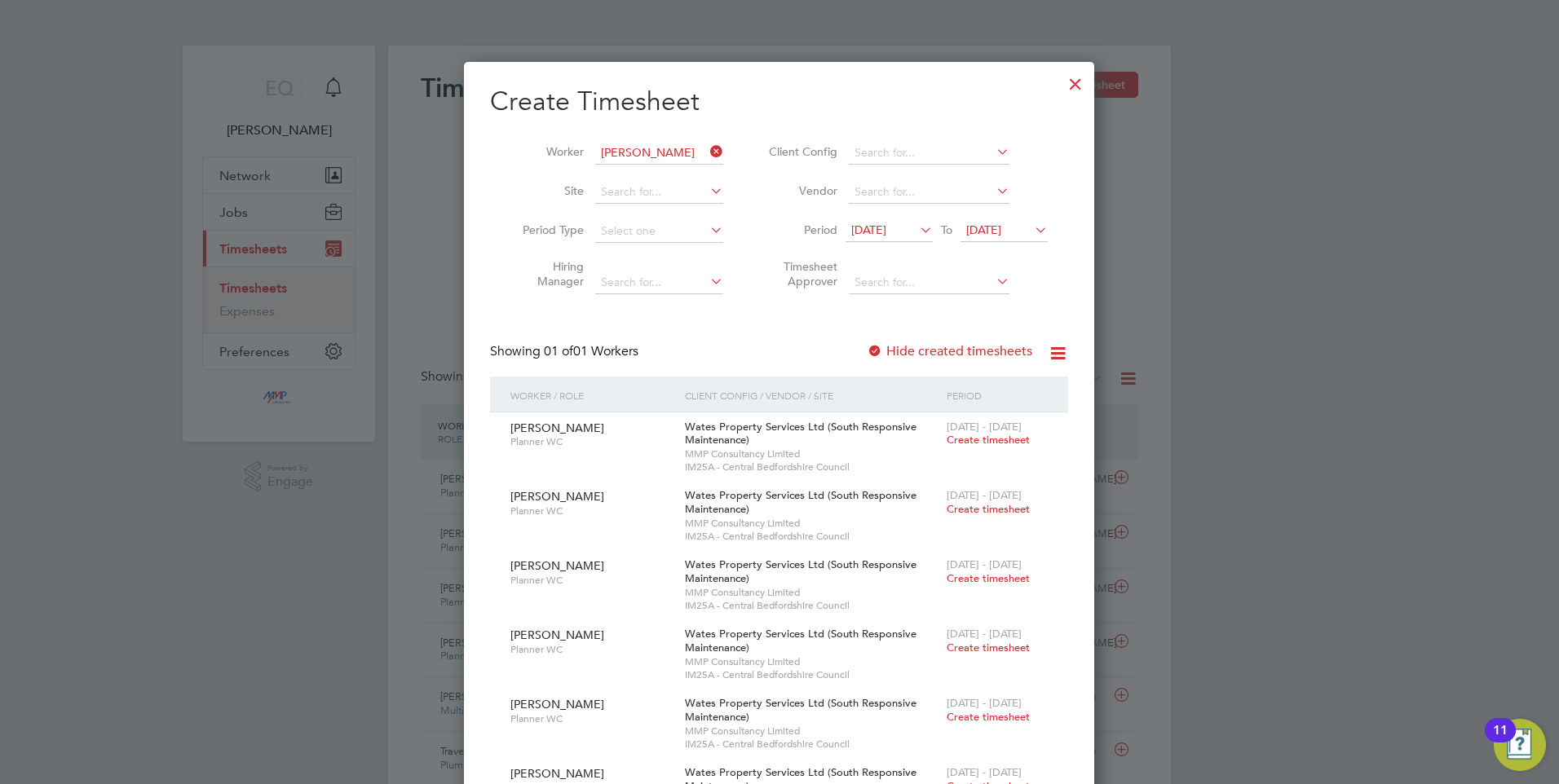
click at [879, 224] on span "14 Aug 2025" at bounding box center [869, 229] width 35 height 15
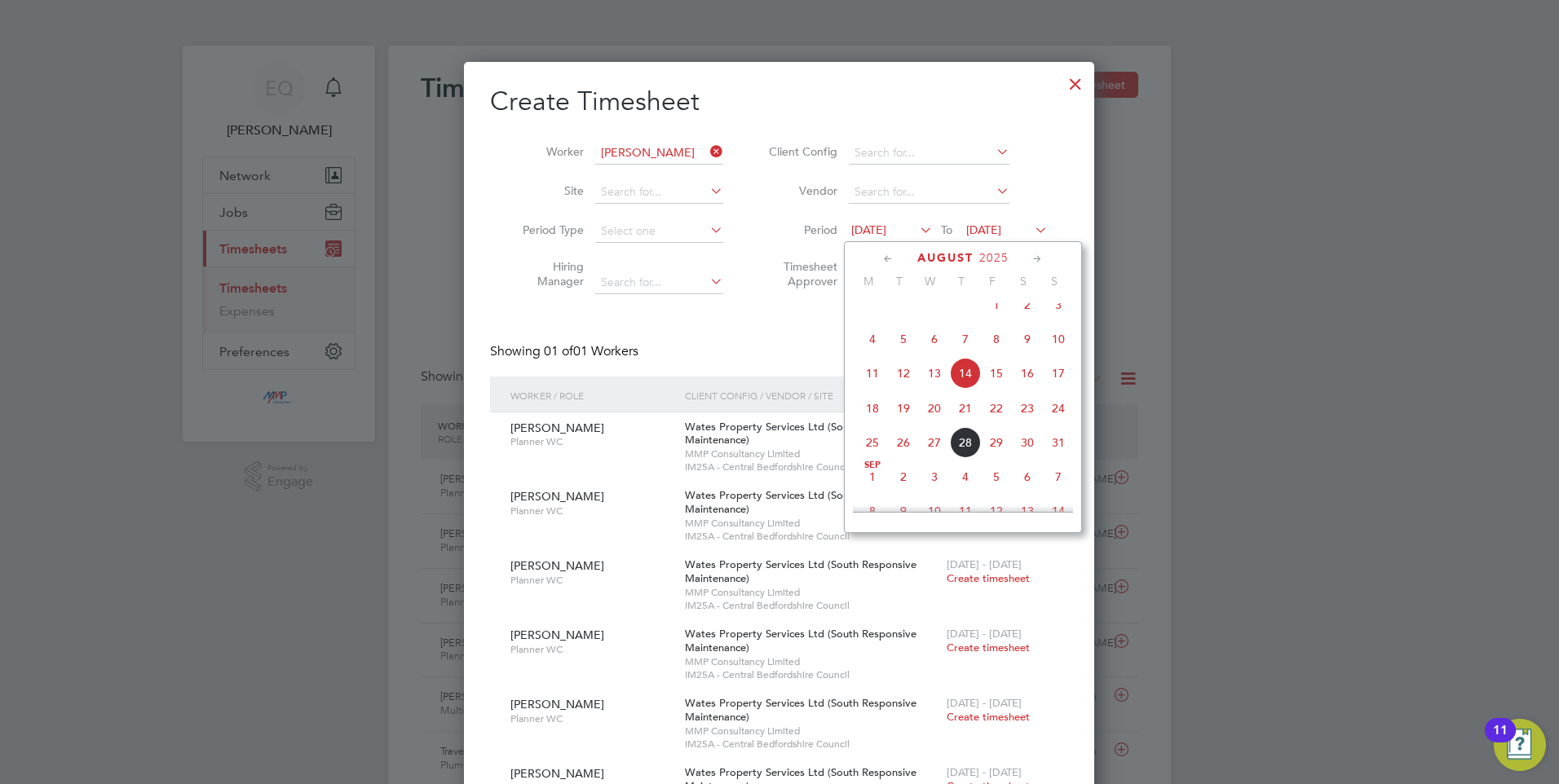
click at [870, 389] on span "11" at bounding box center [872, 373] width 31 height 31
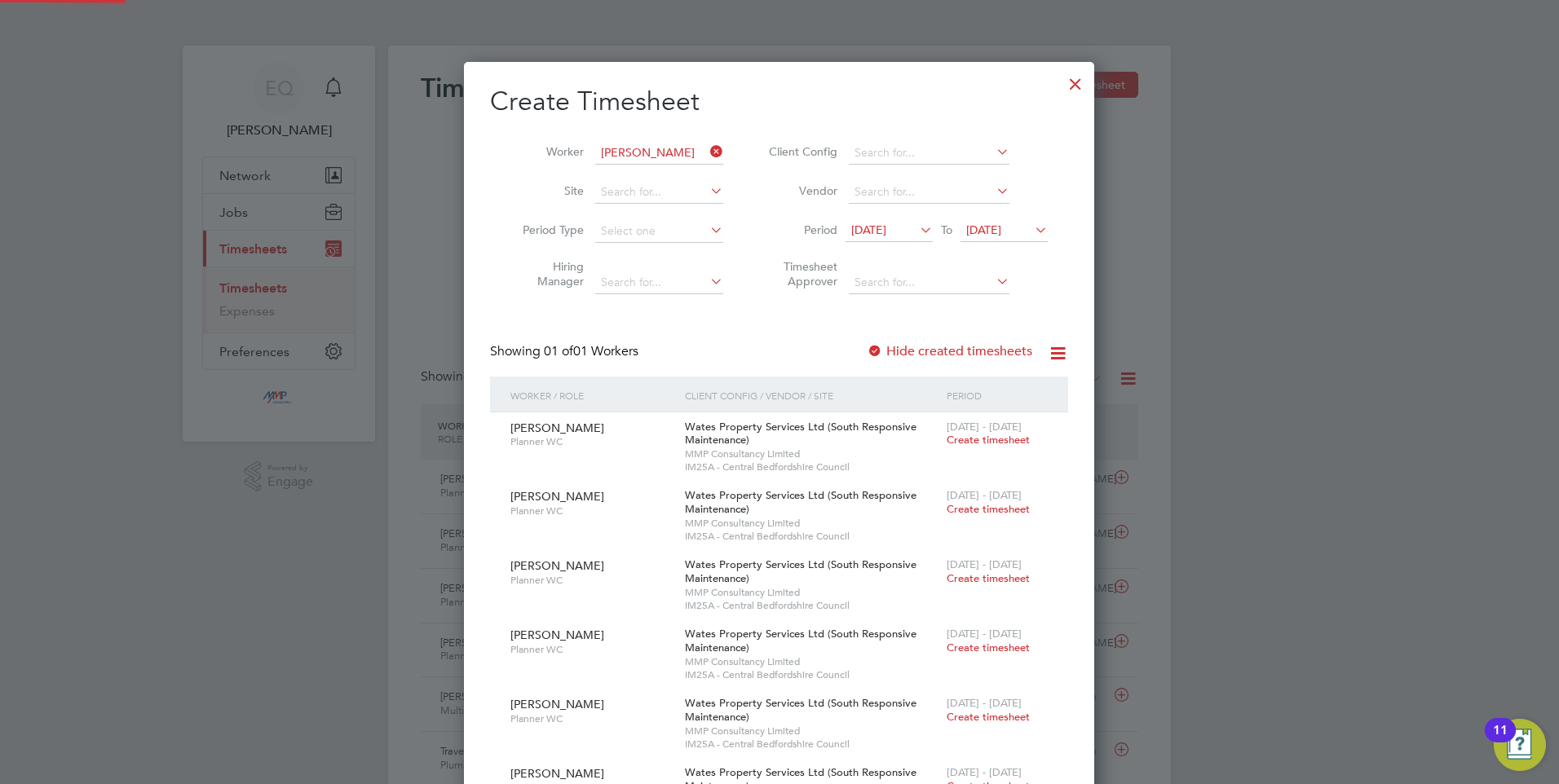
scroll to position [1146, 631]
click at [971, 346] on label "Hide created timesheets" at bounding box center [949, 351] width 166 height 16
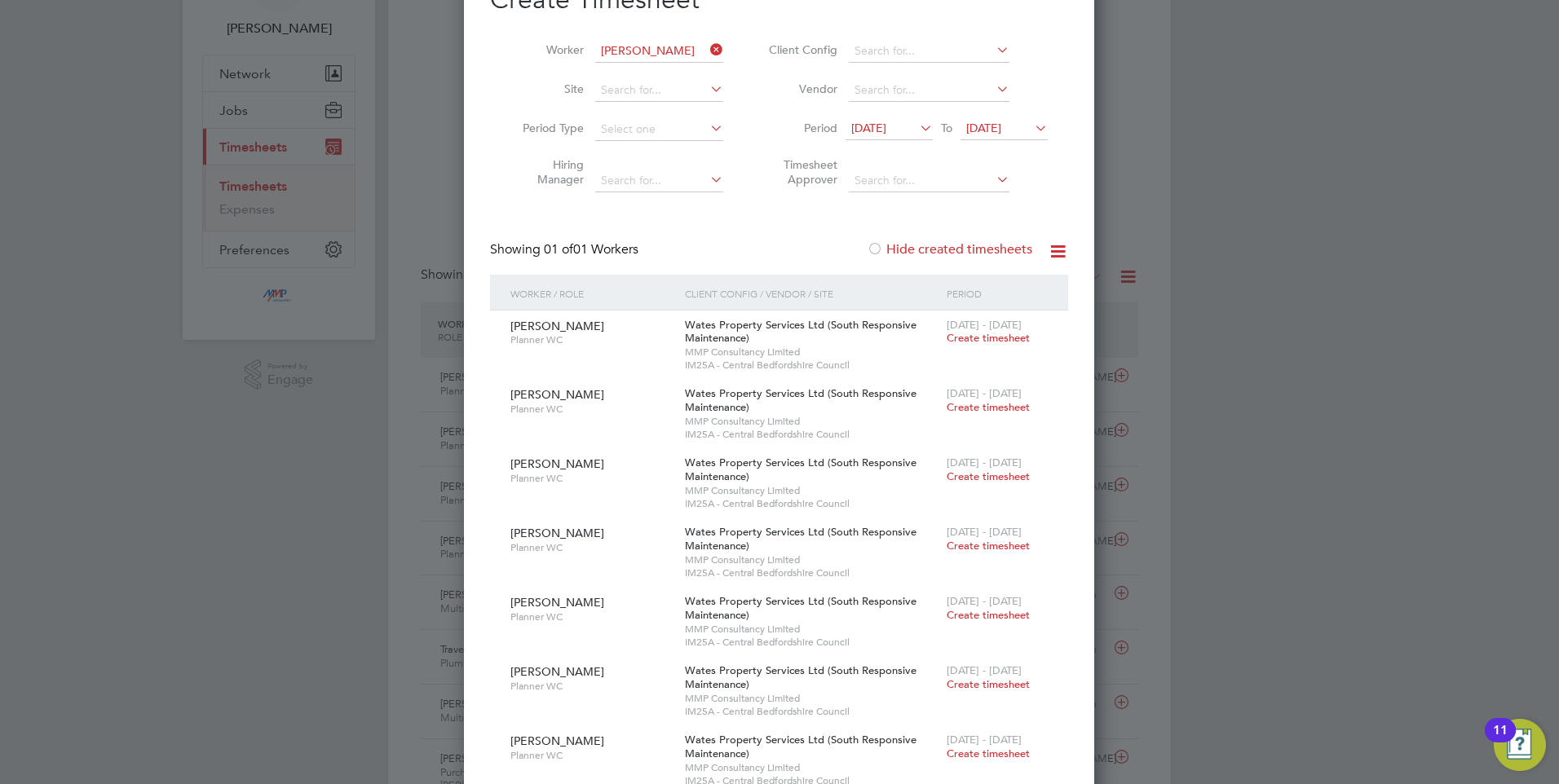
scroll to position [0, 0]
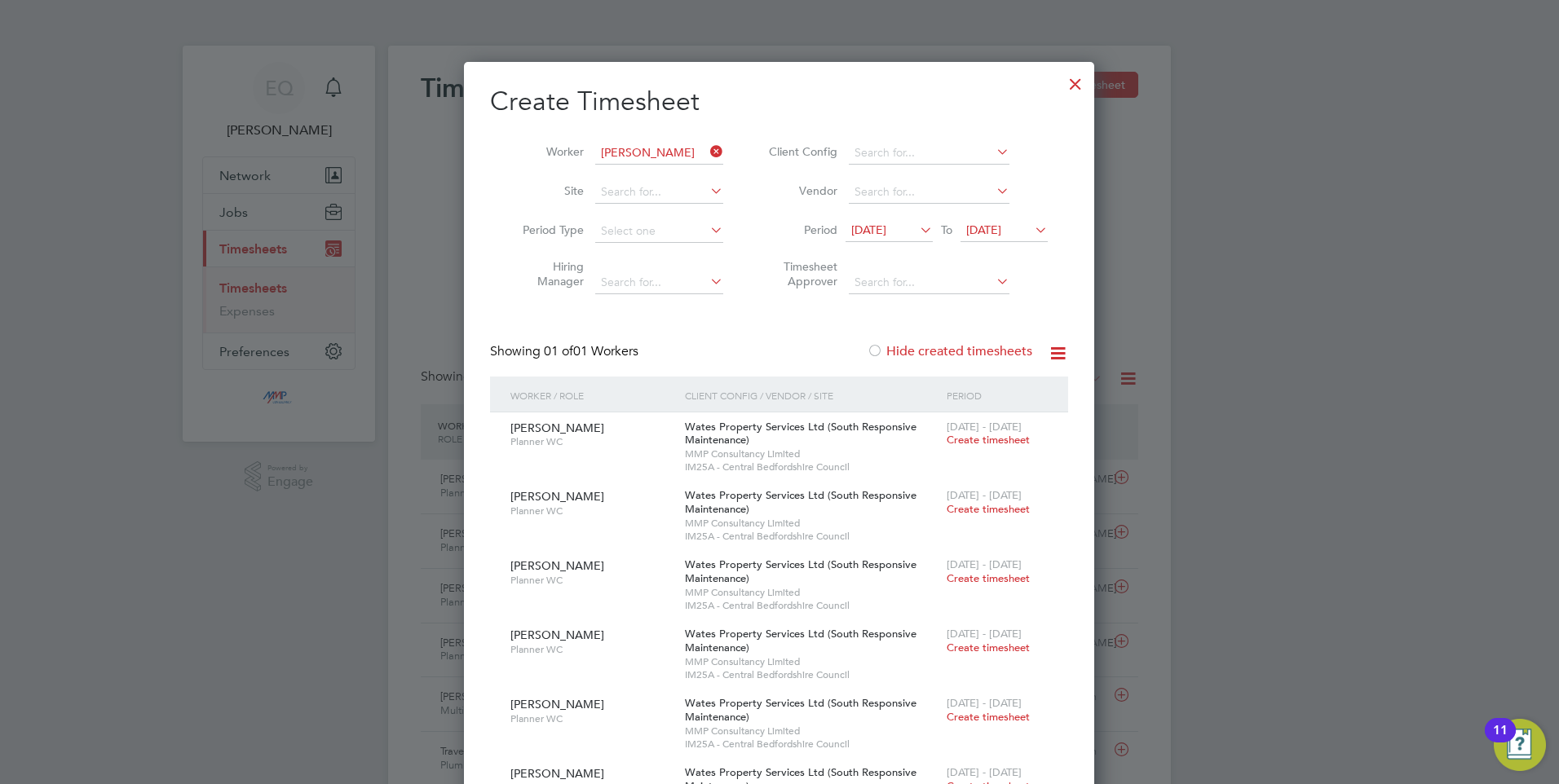
click at [1083, 83] on div at bounding box center [1075, 79] width 29 height 29
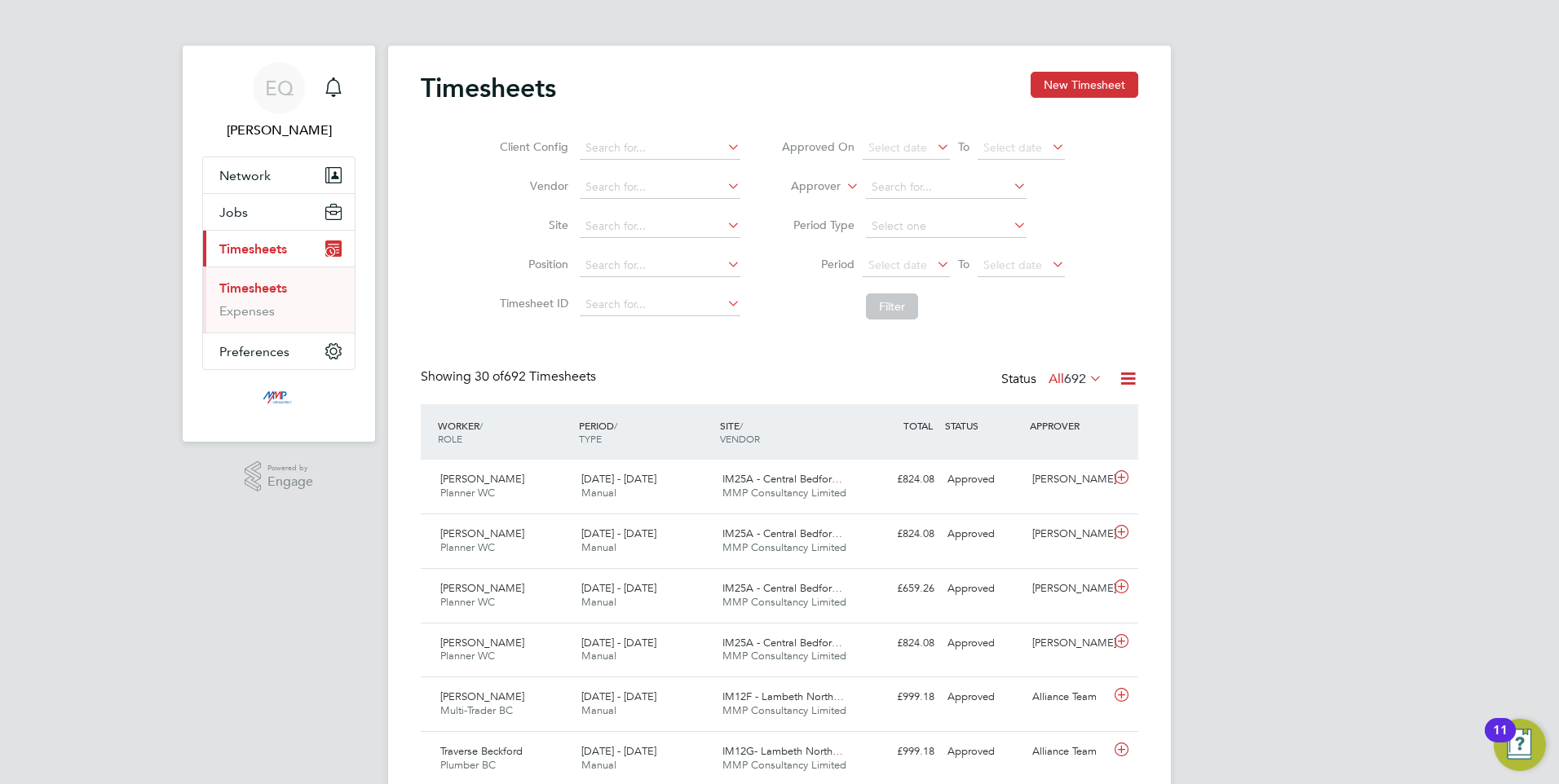
scroll to position [41, 142]
click at [1049, 82] on button "New Timesheet" at bounding box center [1084, 85] width 108 height 26
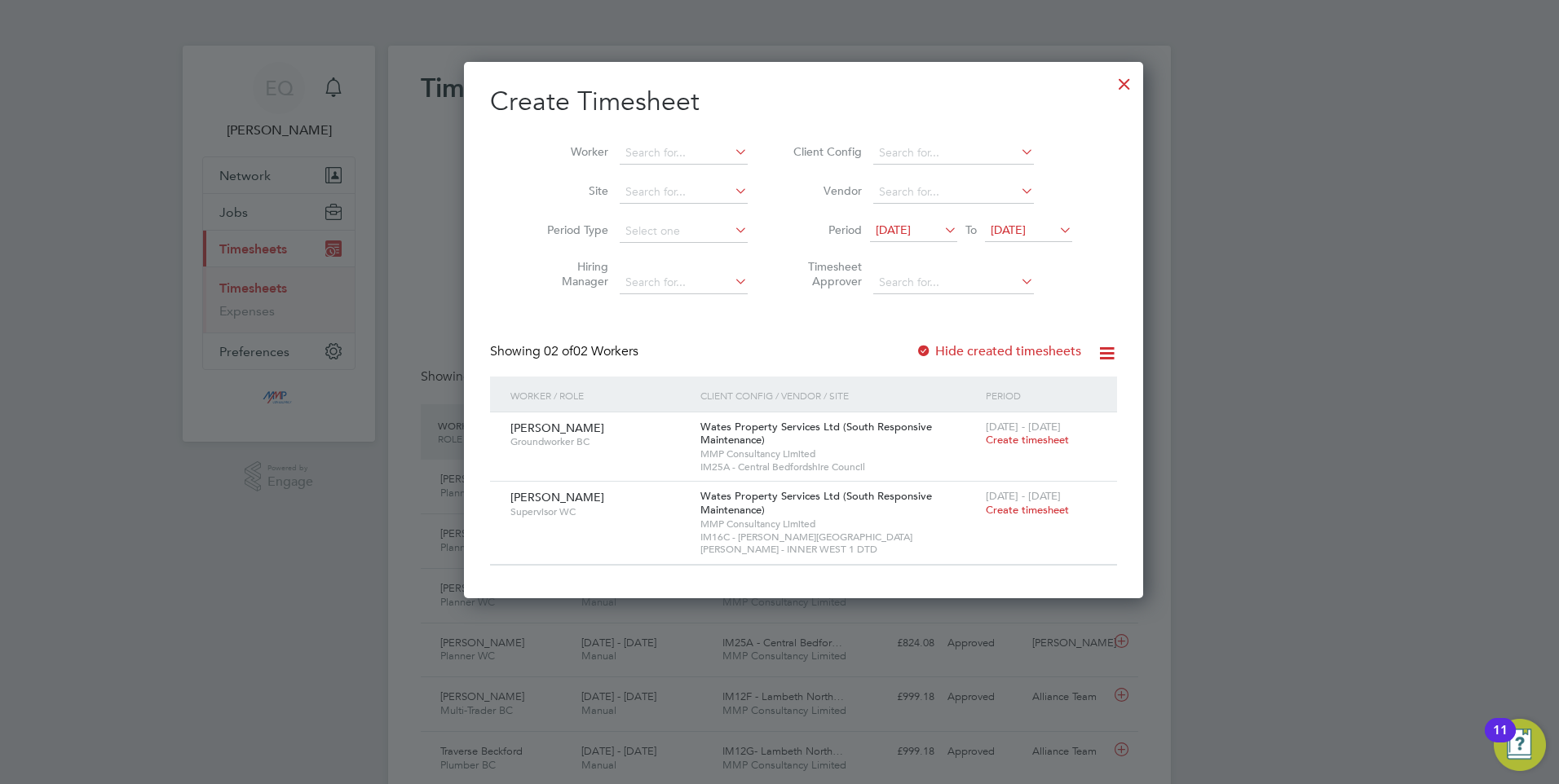
drag, startPoint x: 595, startPoint y: 96, endPoint x: 639, endPoint y: 135, distance: 58.8
click at [594, 99] on h2 "Create Timesheet" at bounding box center [803, 101] width 627 height 34
click at [643, 141] on li "Worker" at bounding box center [641, 153] width 253 height 39
click at [660, 140] on li "Worker" at bounding box center [641, 153] width 253 height 39
click at [659, 147] on input at bounding box center [683, 153] width 128 height 23
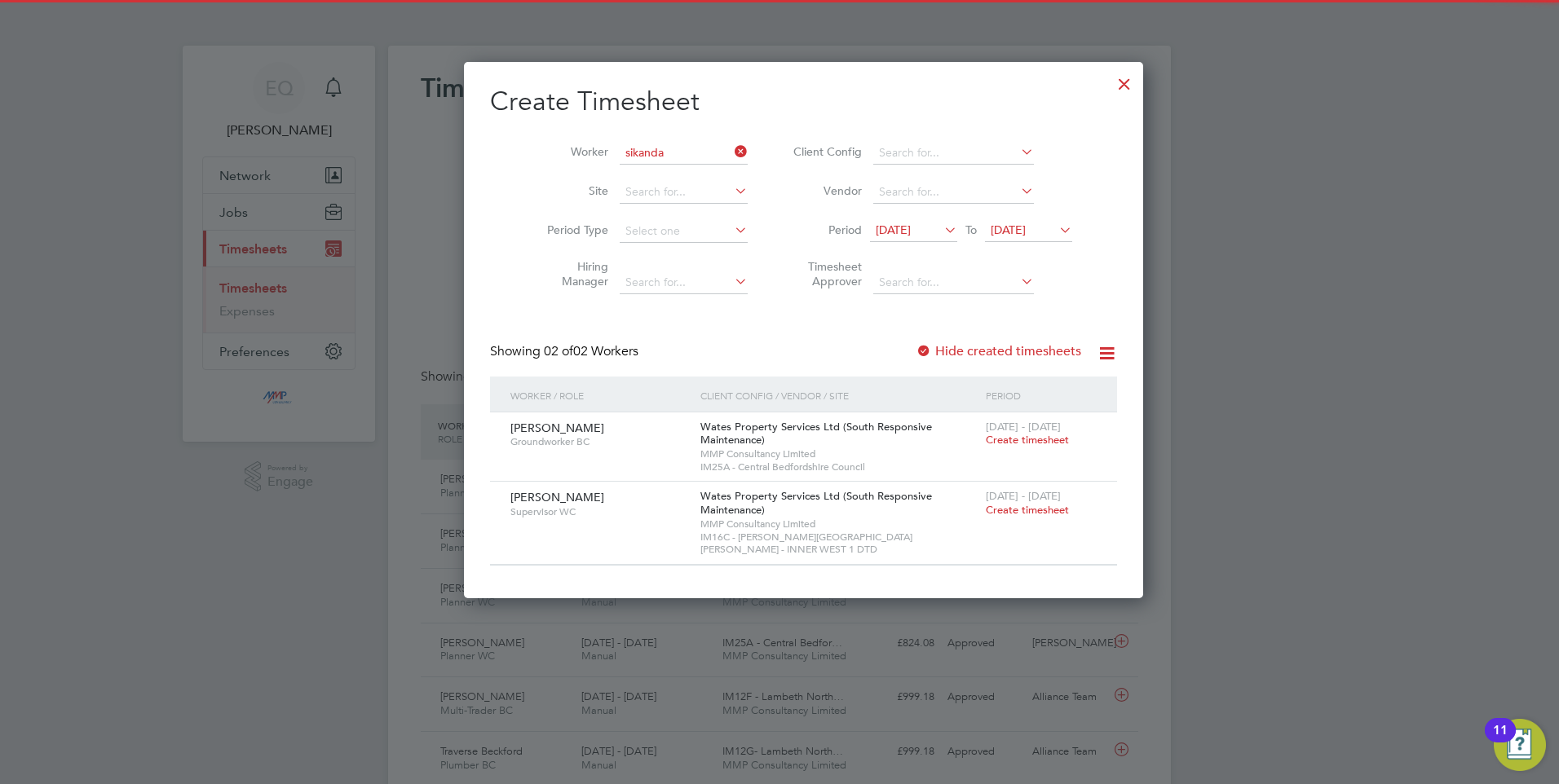
drag, startPoint x: 641, startPoint y: 165, endPoint x: 1011, endPoint y: 295, distance: 392.2
click at [641, 166] on li "Sikanda r Mahmood" at bounding box center [659, 175] width 130 height 22
type input "Sikandar Mahmood"
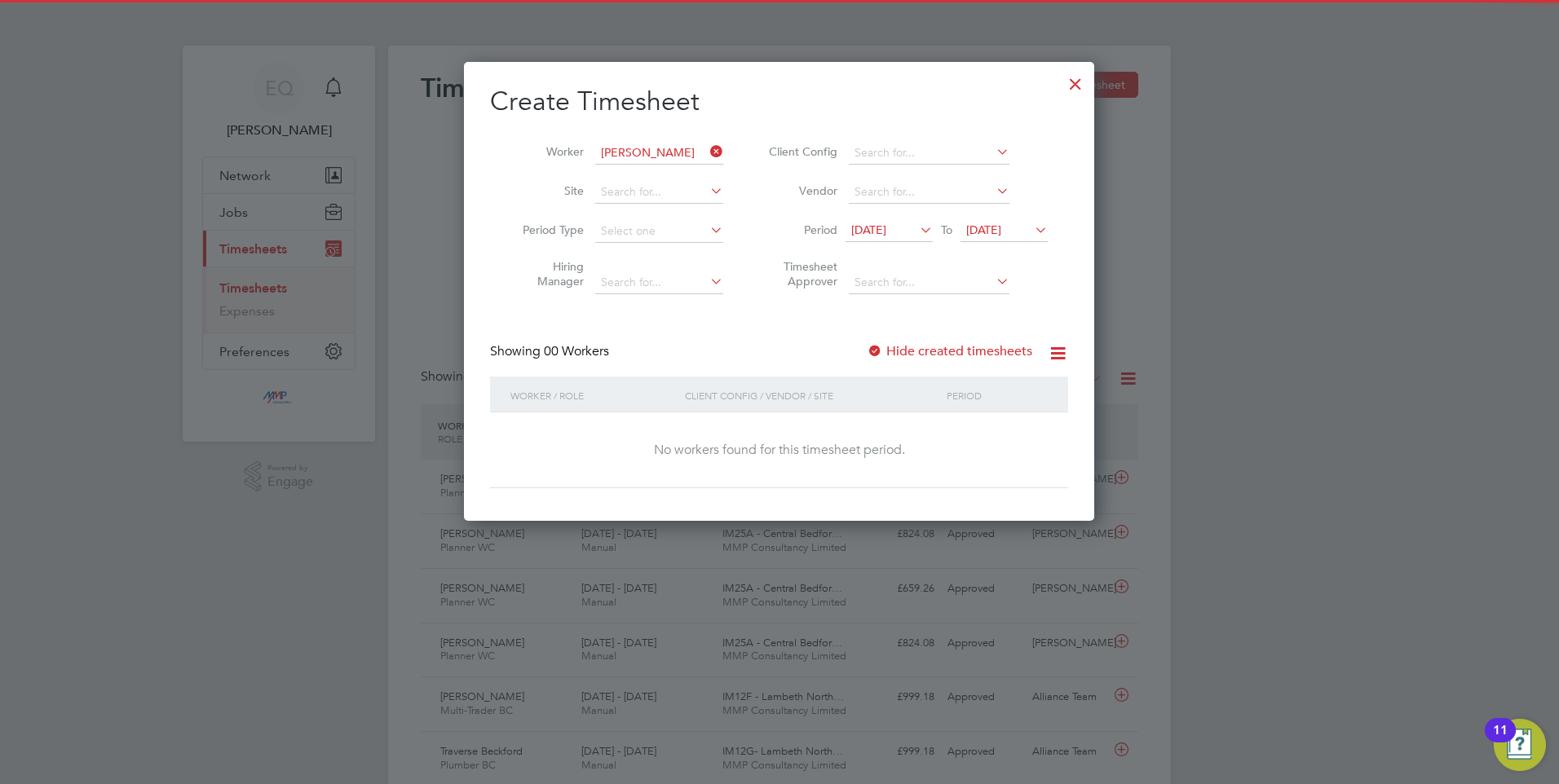
click at [887, 231] on span "14 Aug 2025" at bounding box center [869, 229] width 35 height 15
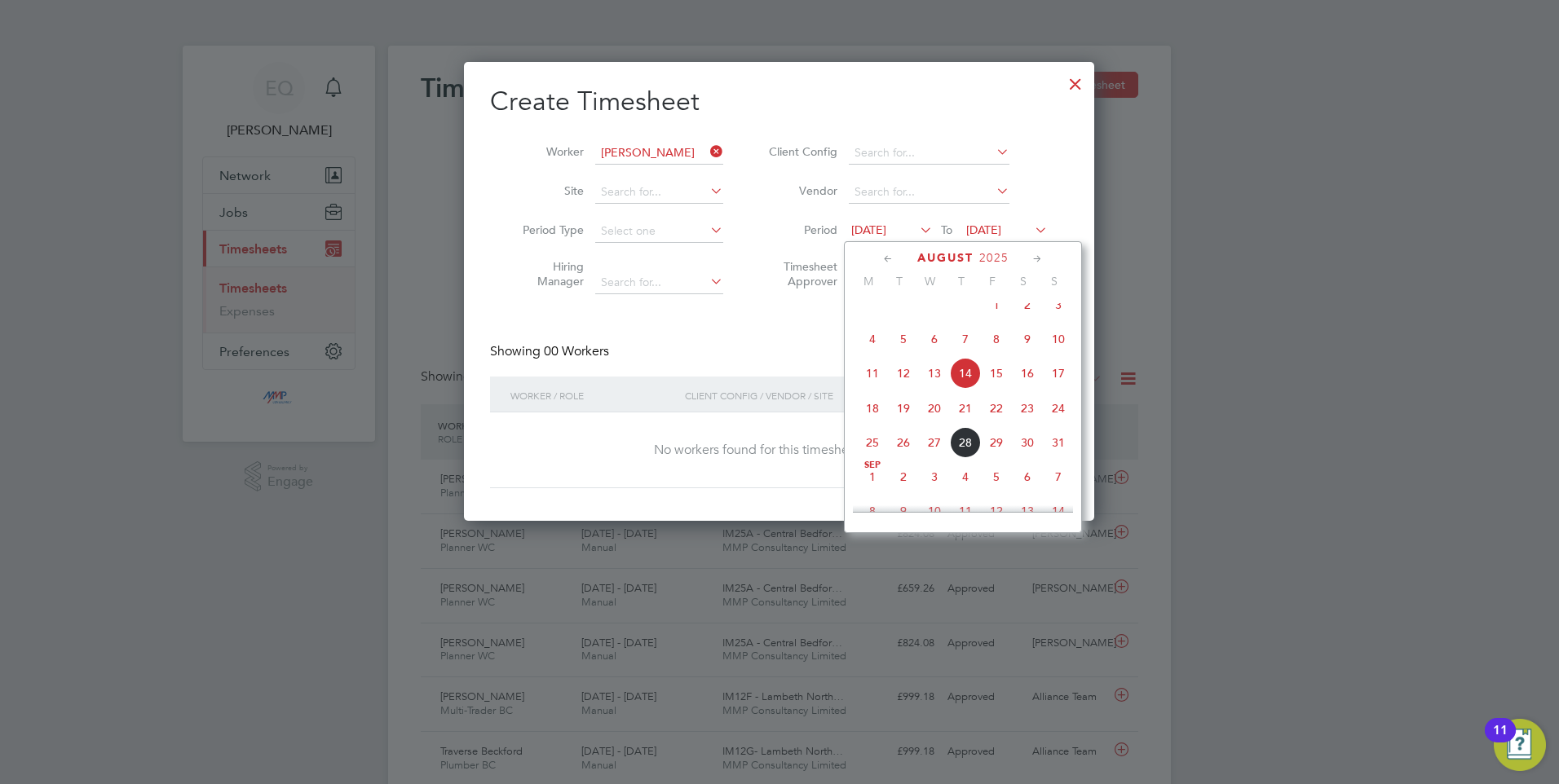
click at [873, 456] on span "25" at bounding box center [872, 442] width 31 height 31
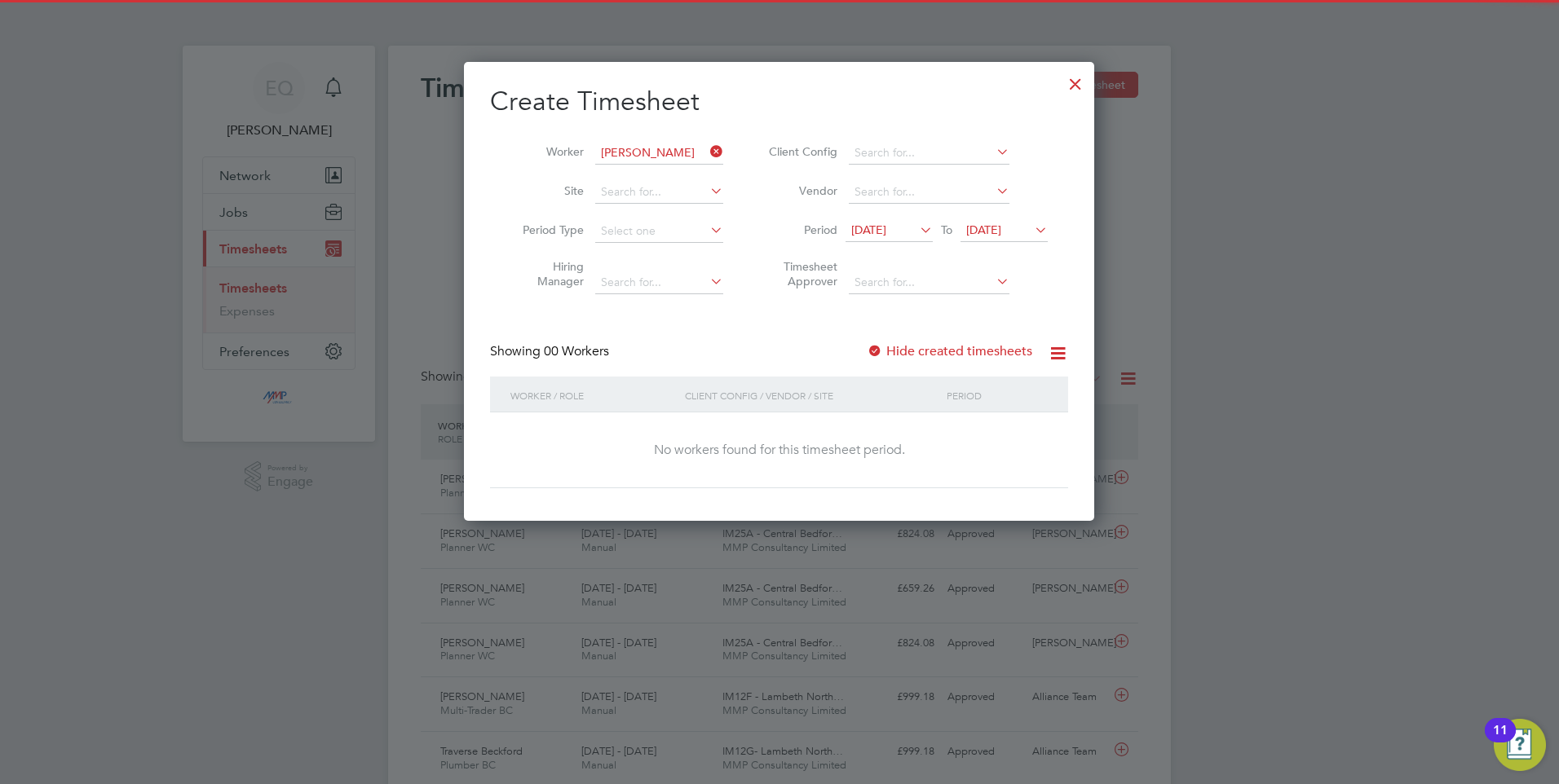
click at [953, 350] on label "Hide created timesheets" at bounding box center [949, 351] width 166 height 16
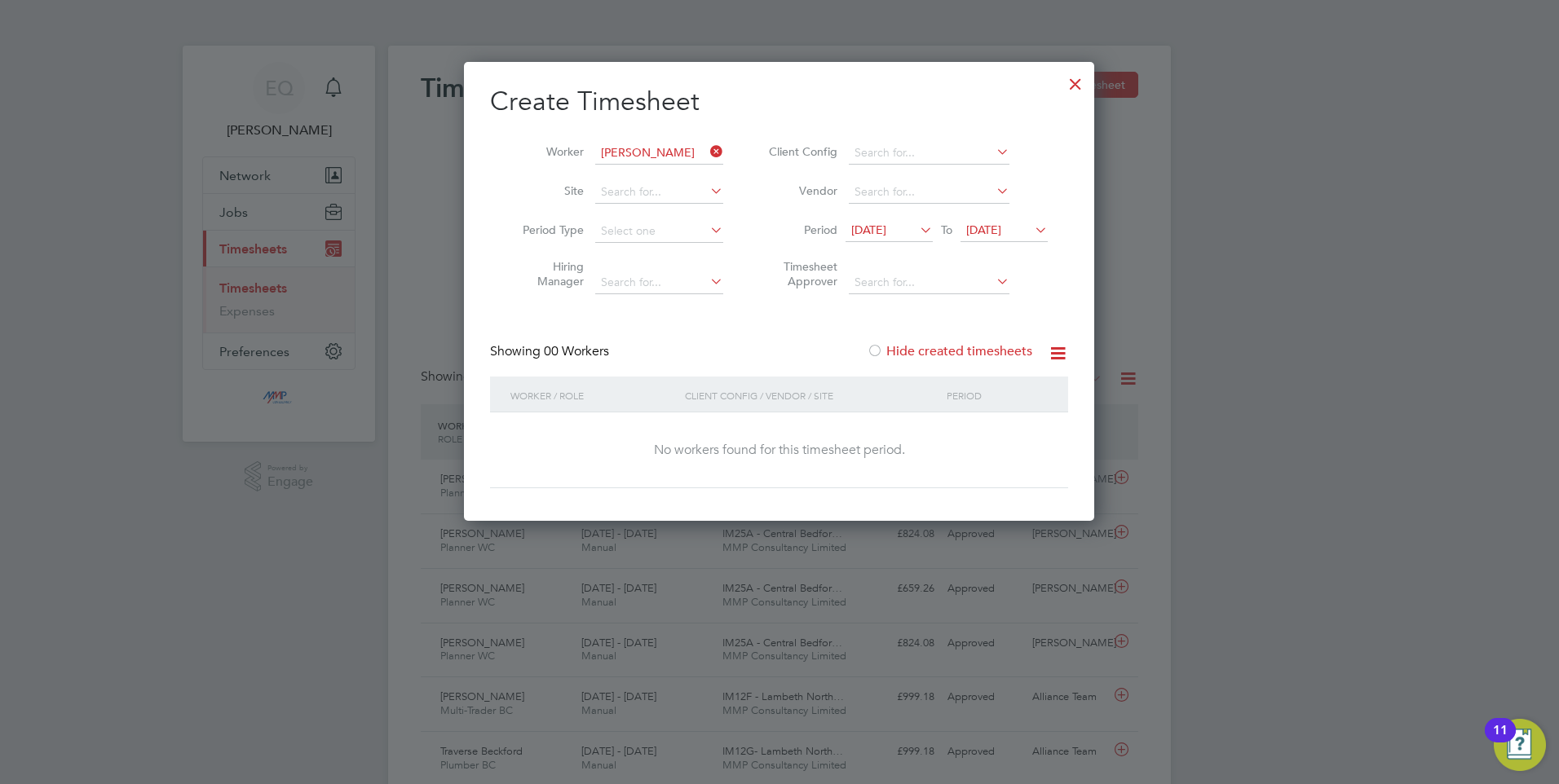
click at [964, 224] on span "[DATE]" at bounding box center [1004, 231] width 87 height 22
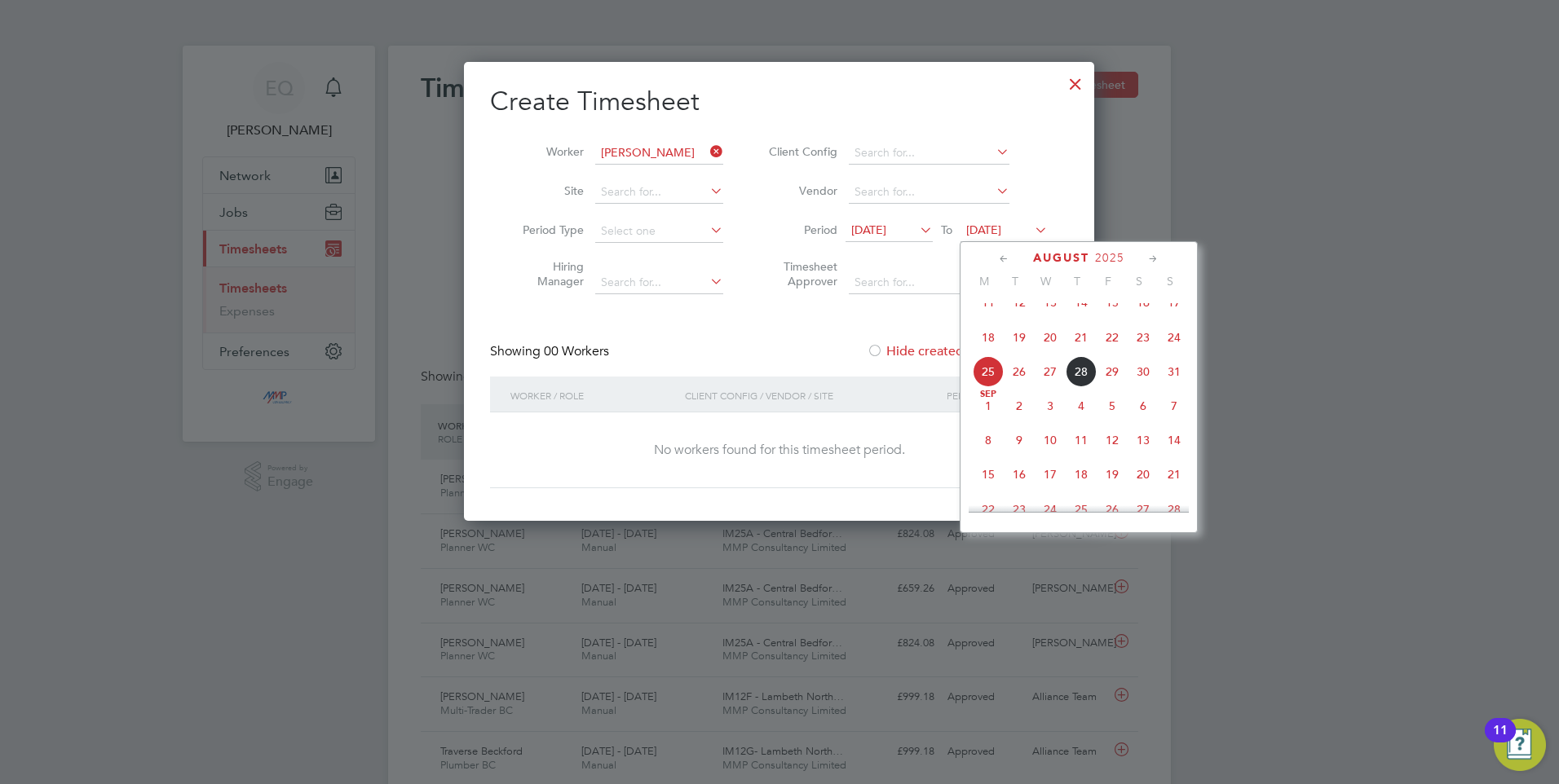
click at [1135, 456] on span "13" at bounding box center [1143, 440] width 31 height 31
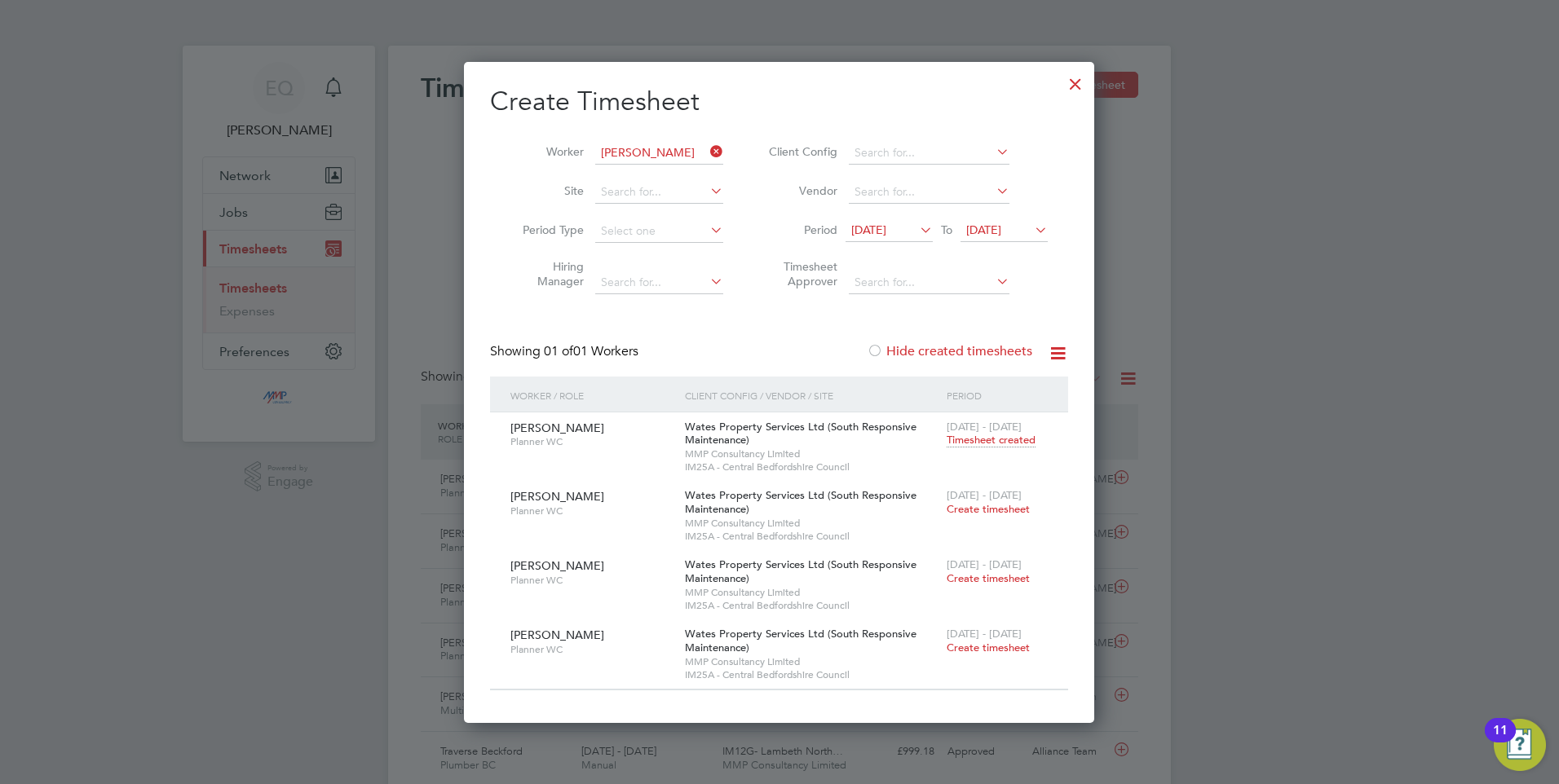
click at [988, 436] on span "Timesheet created" at bounding box center [991, 440] width 89 height 15
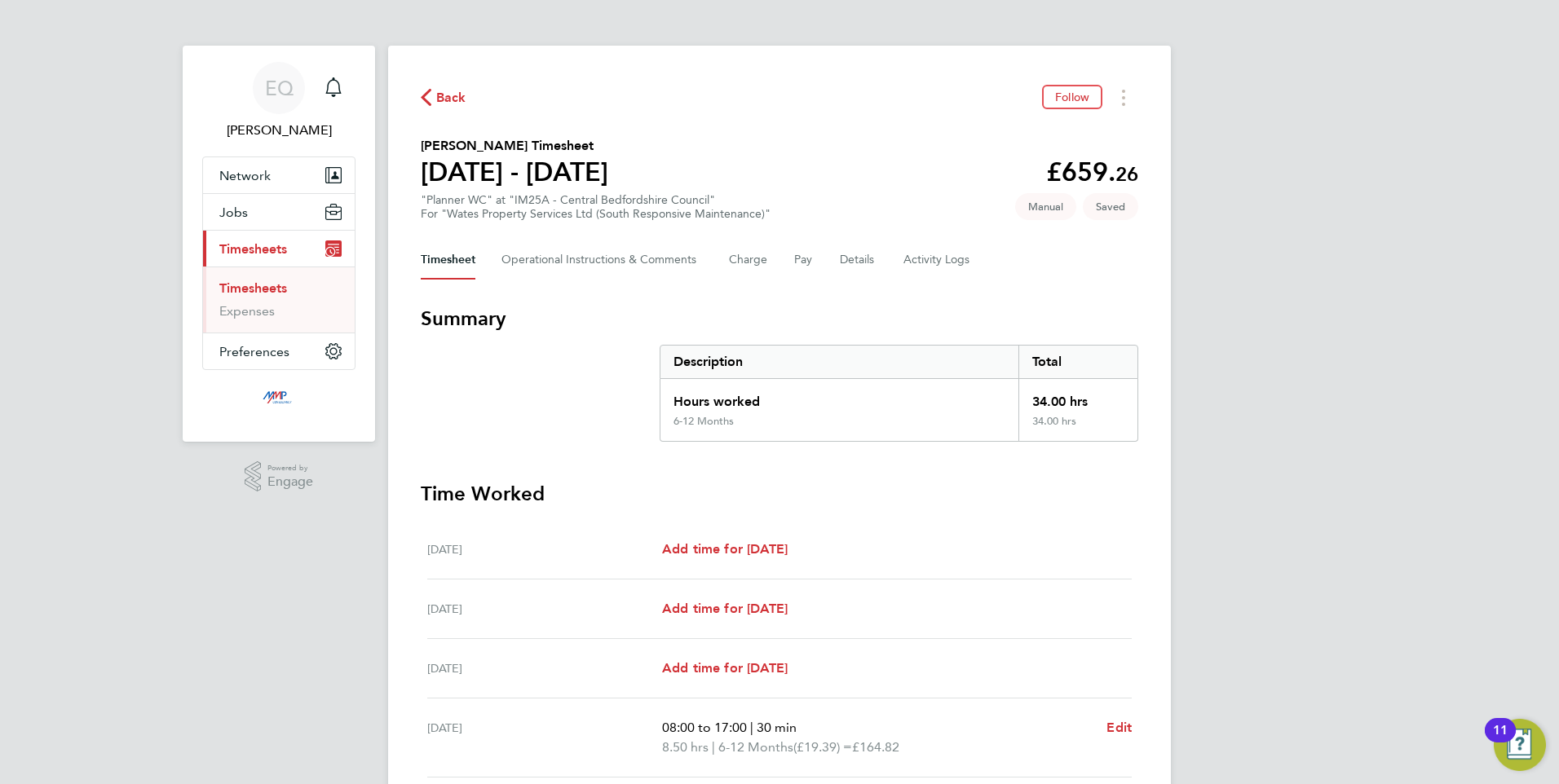
click at [424, 97] on icon "button" at bounding box center [426, 97] width 11 height 17
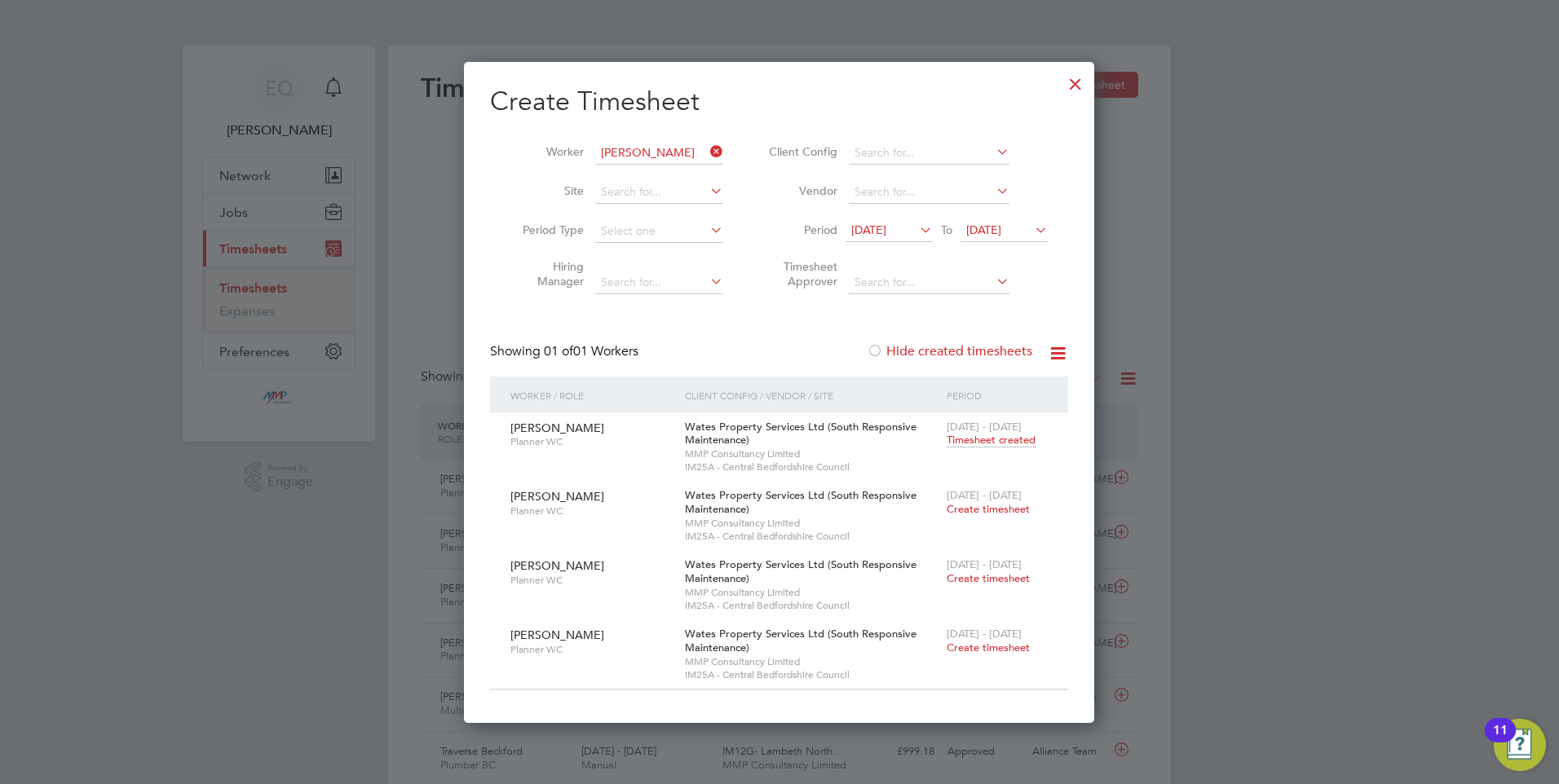
click at [917, 232] on icon at bounding box center [917, 230] width 0 height 23
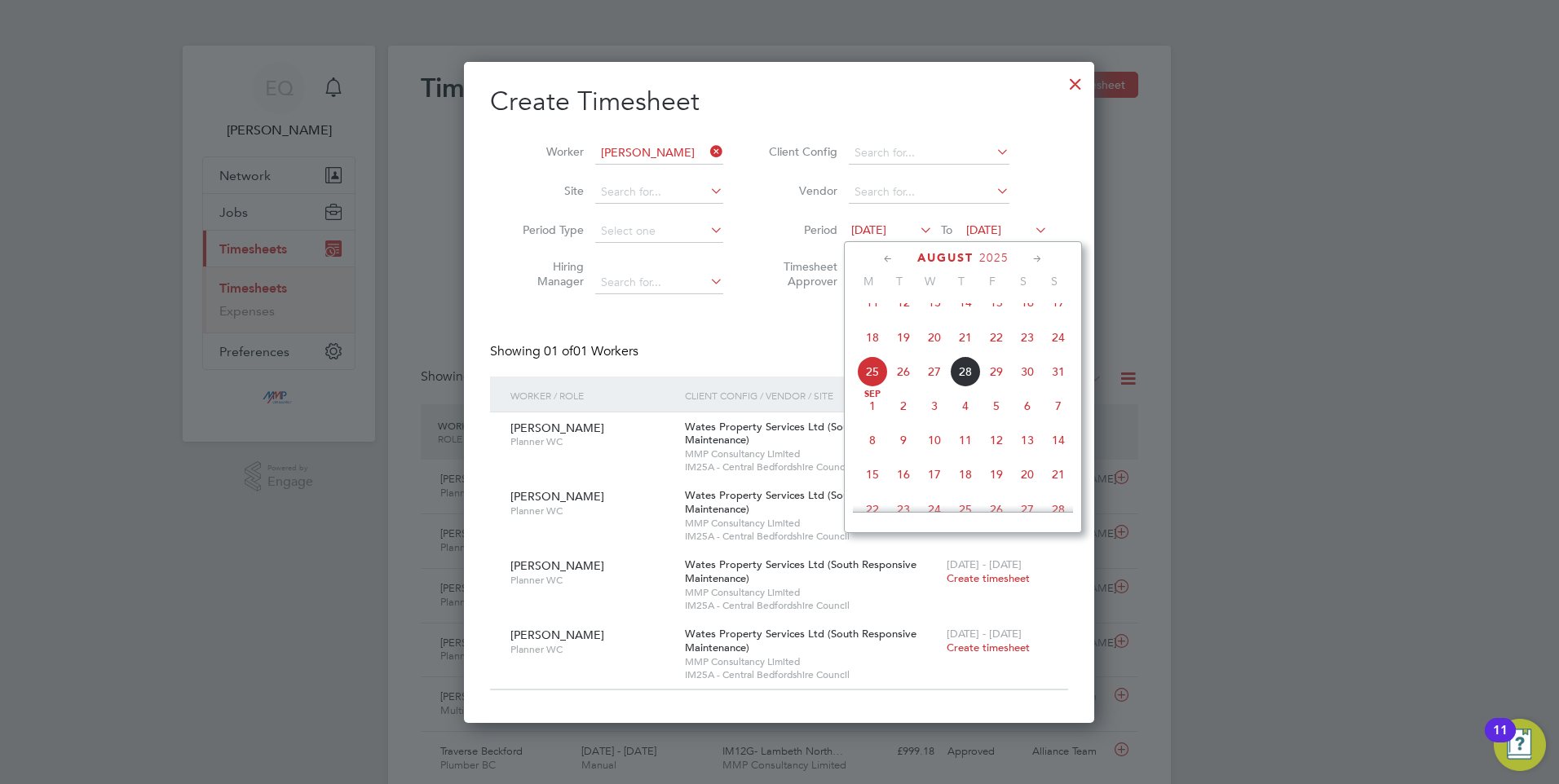
click at [872, 317] on span "11" at bounding box center [872, 302] width 31 height 31
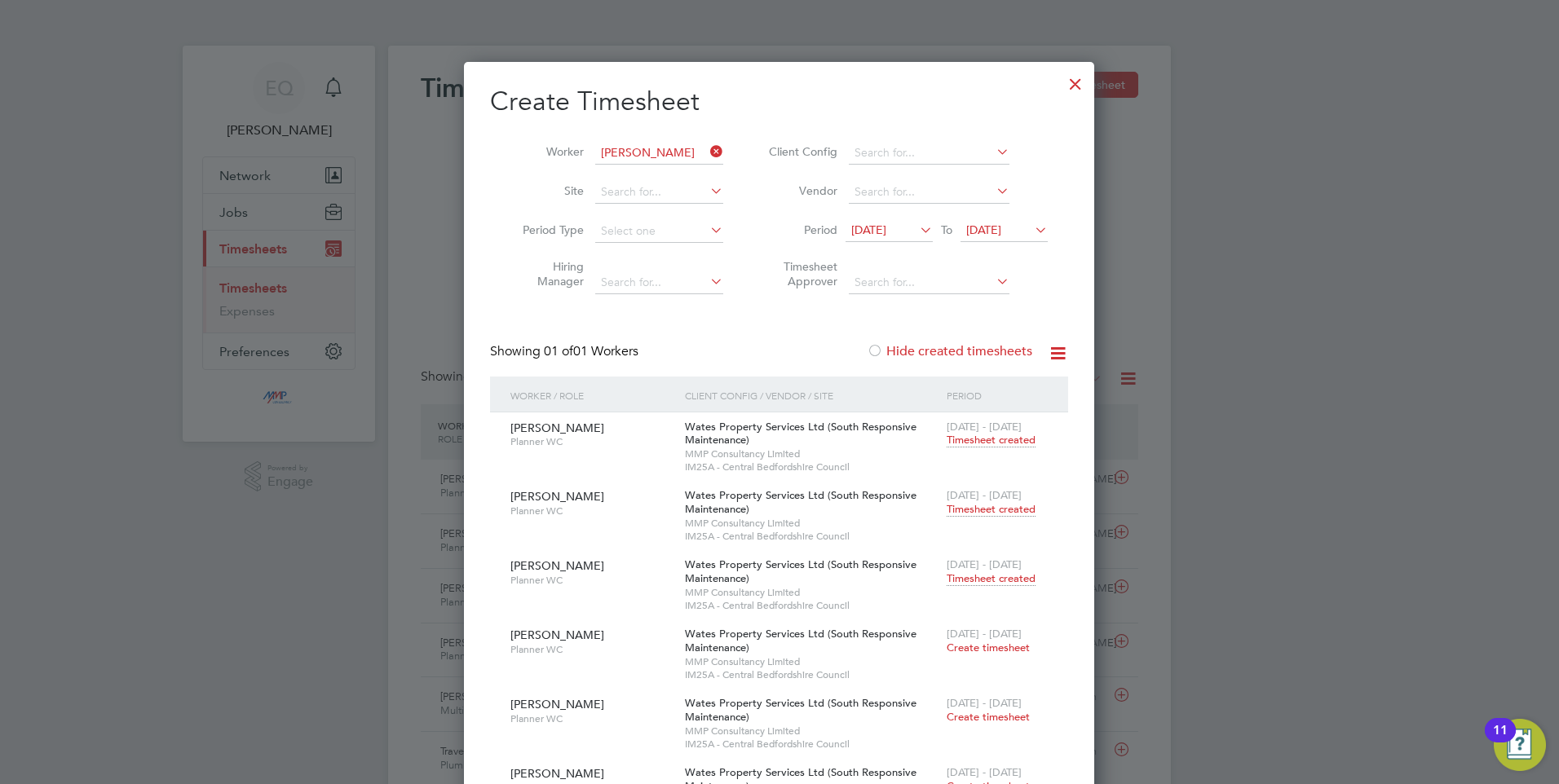
click at [978, 509] on span "Timesheet created" at bounding box center [991, 509] width 89 height 15
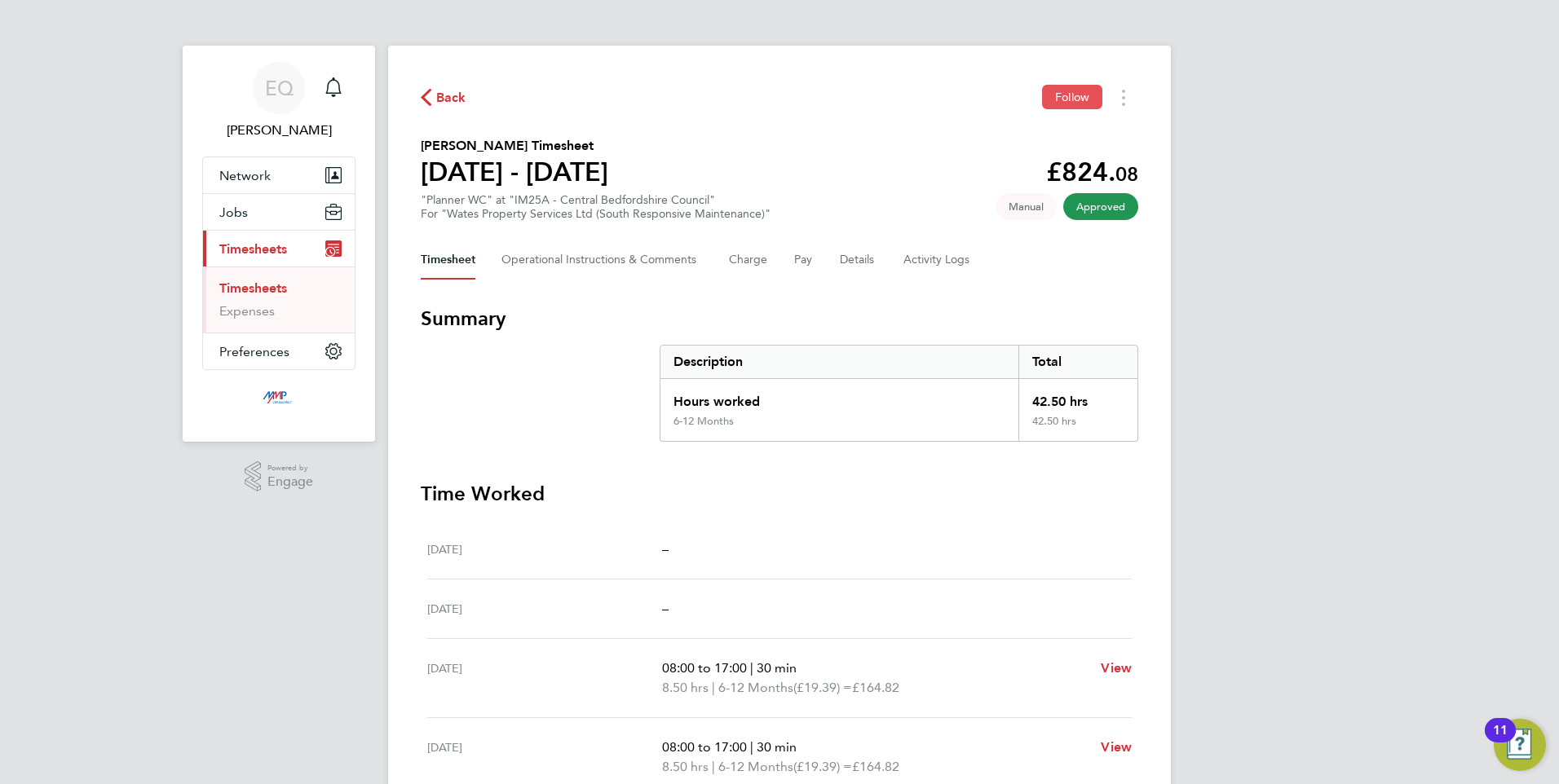
drag, startPoint x: 1048, startPoint y: 102, endPoint x: 1017, endPoint y: 98, distance: 31.3
click at [1047, 102] on button "Follow" at bounding box center [1072, 97] width 60 height 25
drag, startPoint x: 810, startPoint y: 602, endPoint x: 350, endPoint y: -7, distance: 763.2
click at [350, 0] on html "EQ Eva Quinn Notifications Applications: Network Businesses Sites Workers Conta…" at bounding box center [779, 549] width 1559 height 1100
click at [858, 555] on div "–" at bounding box center [896, 549] width 469 height 19
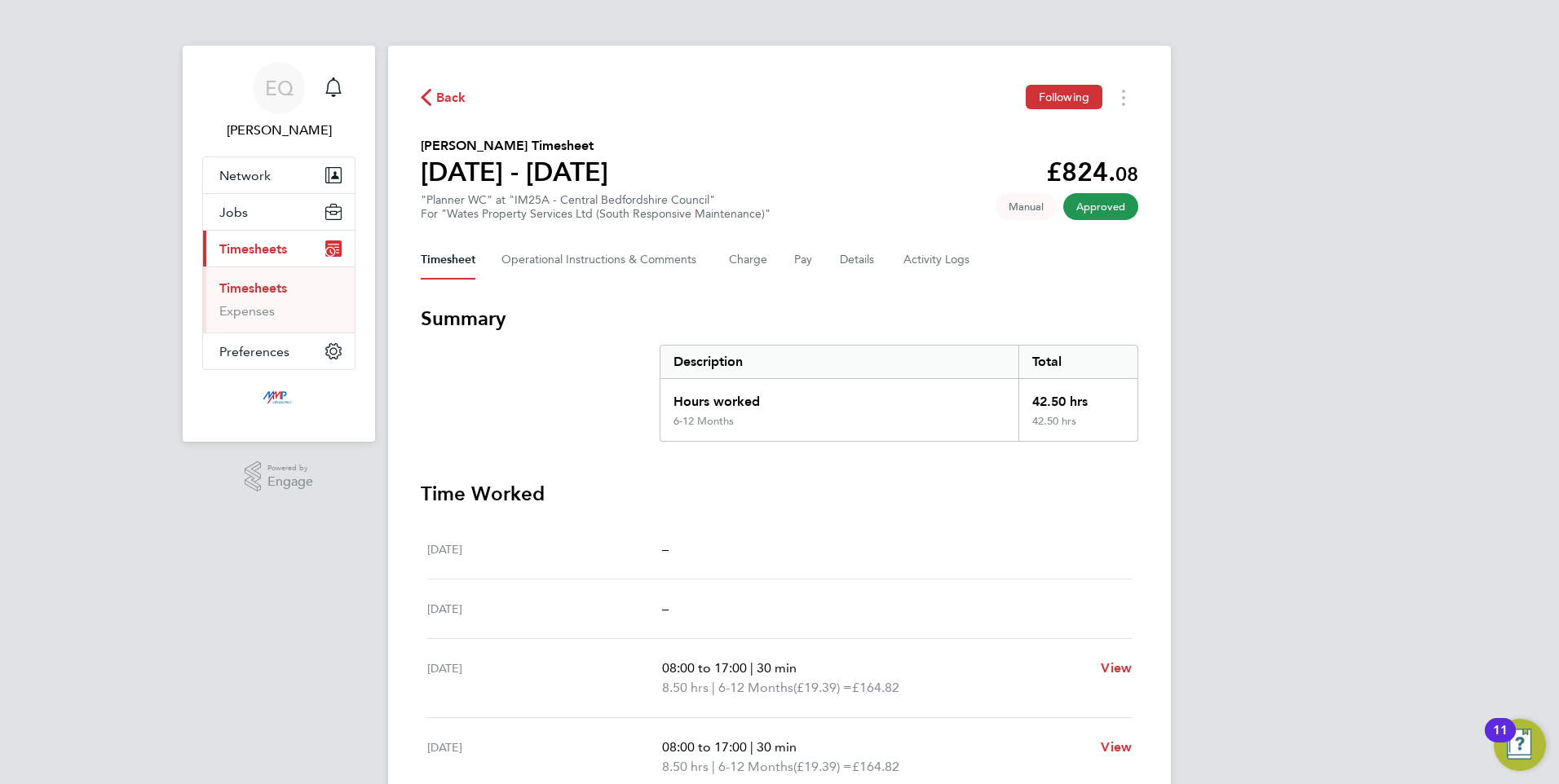
click at [899, 265] on div "Timesheet Operational Instructions & Comments Charge Pay Details Activity Logs" at bounding box center [779, 260] width 717 height 39
click at [911, 260] on Logs-tab "Activity Logs" at bounding box center [938, 260] width 69 height 39
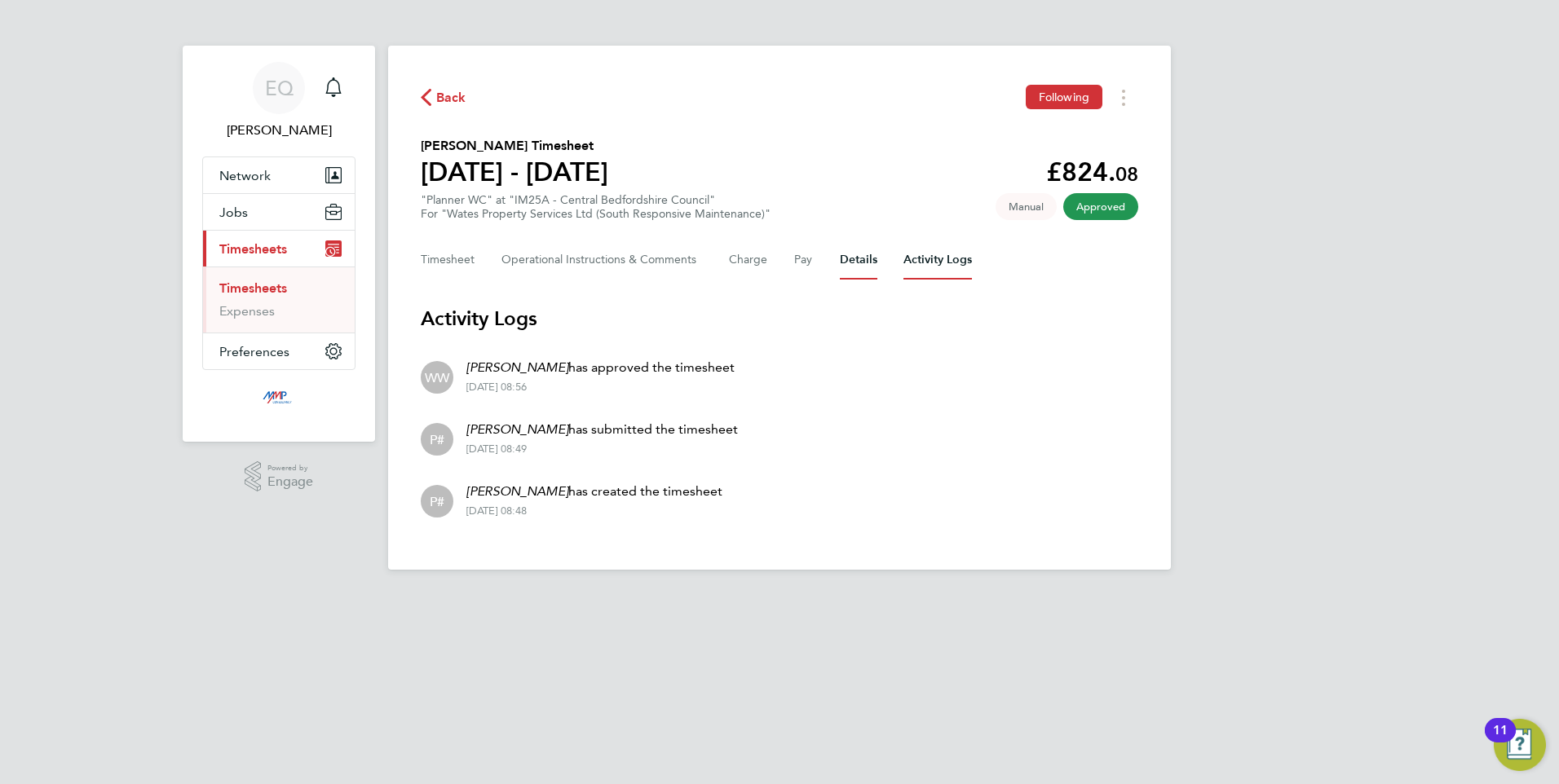
click at [859, 258] on button "Details" at bounding box center [858, 260] width 38 height 39
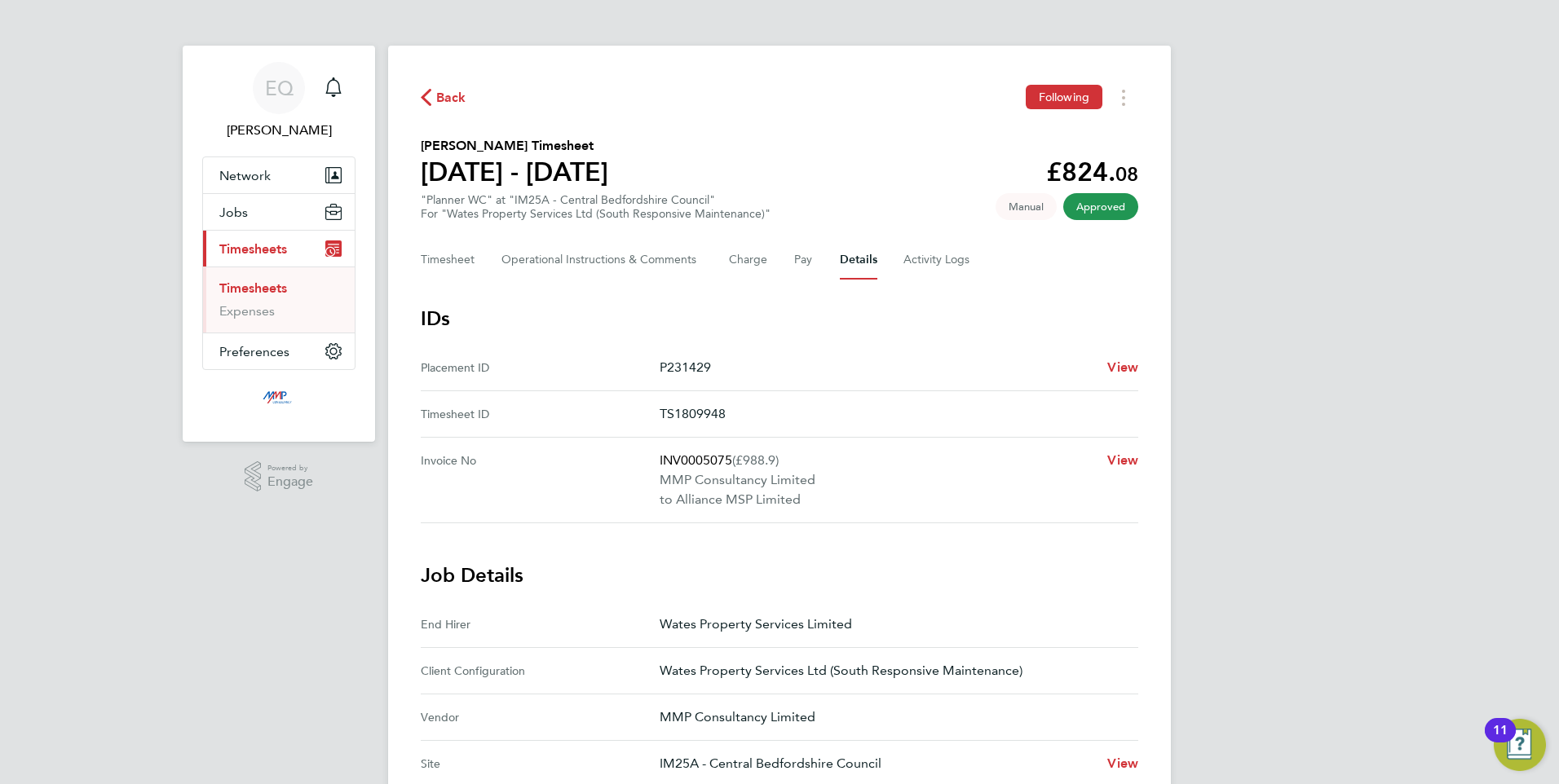
click at [938, 294] on div "Back Following Sikandar Mahmood's Timesheet 16 - 22 Aug 2025 £824. 08 "Planner …" at bounding box center [779, 707] width 783 height 1323
click at [918, 273] on Logs-tab "Activity Logs" at bounding box center [938, 260] width 69 height 39
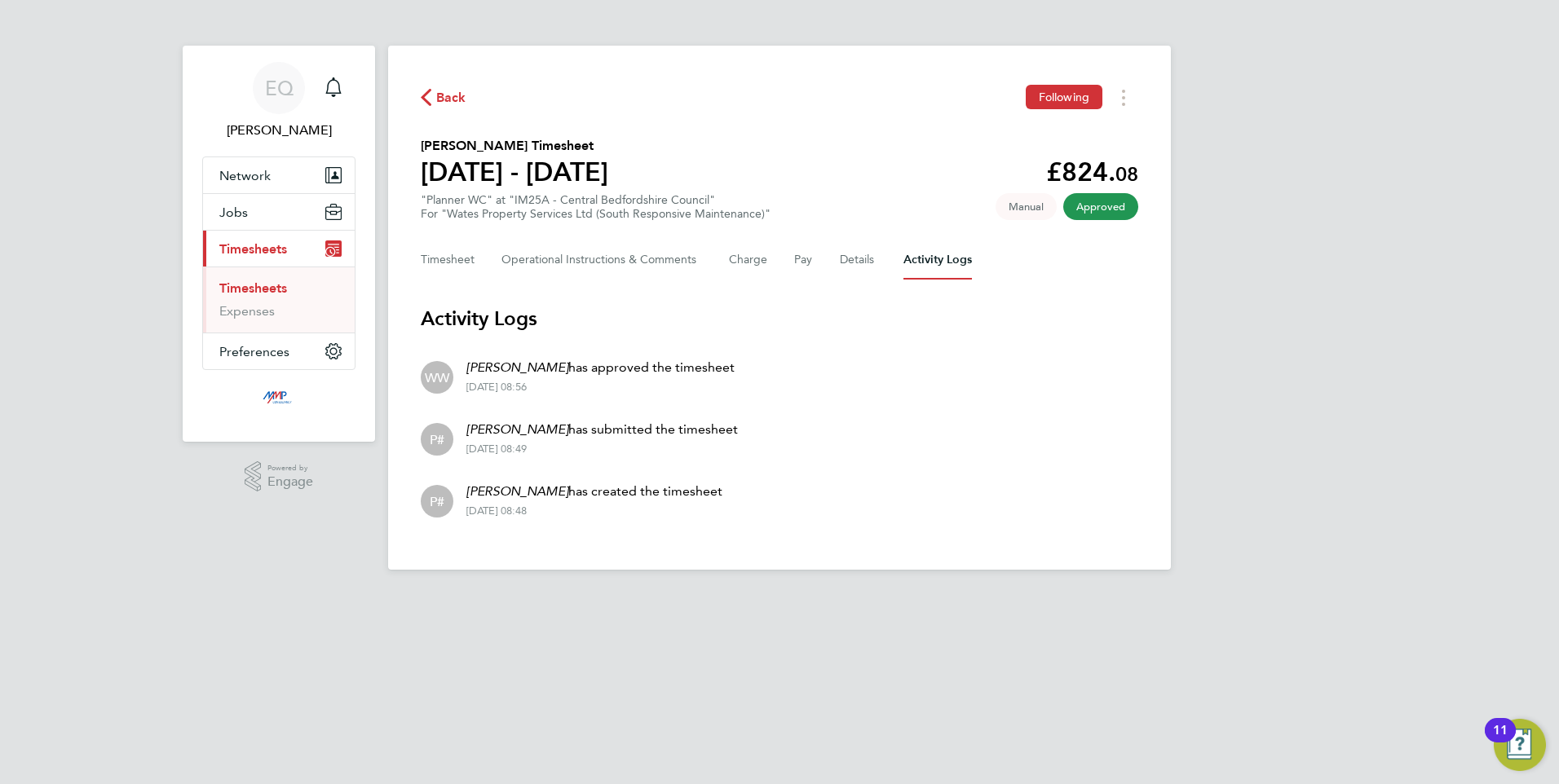
drag, startPoint x: 693, startPoint y: 566, endPoint x: 491, endPoint y: 377, distance: 276.6
click at [491, 377] on div "Back Following Sikandar Mahmood's Timesheet 16 - 22 Aug 2025 £824. 08 "Planner …" at bounding box center [779, 308] width 783 height 524
drag, startPoint x: 491, startPoint y: 377, endPoint x: 805, endPoint y: 492, distance: 334.4
click at [803, 488] on li "P# Sikandar Mahmood has created the timesheet 28 Aug 2025 - 08:48" at bounding box center [779, 499] width 717 height 62
click at [457, 103] on span "Back" at bounding box center [451, 98] width 30 height 19
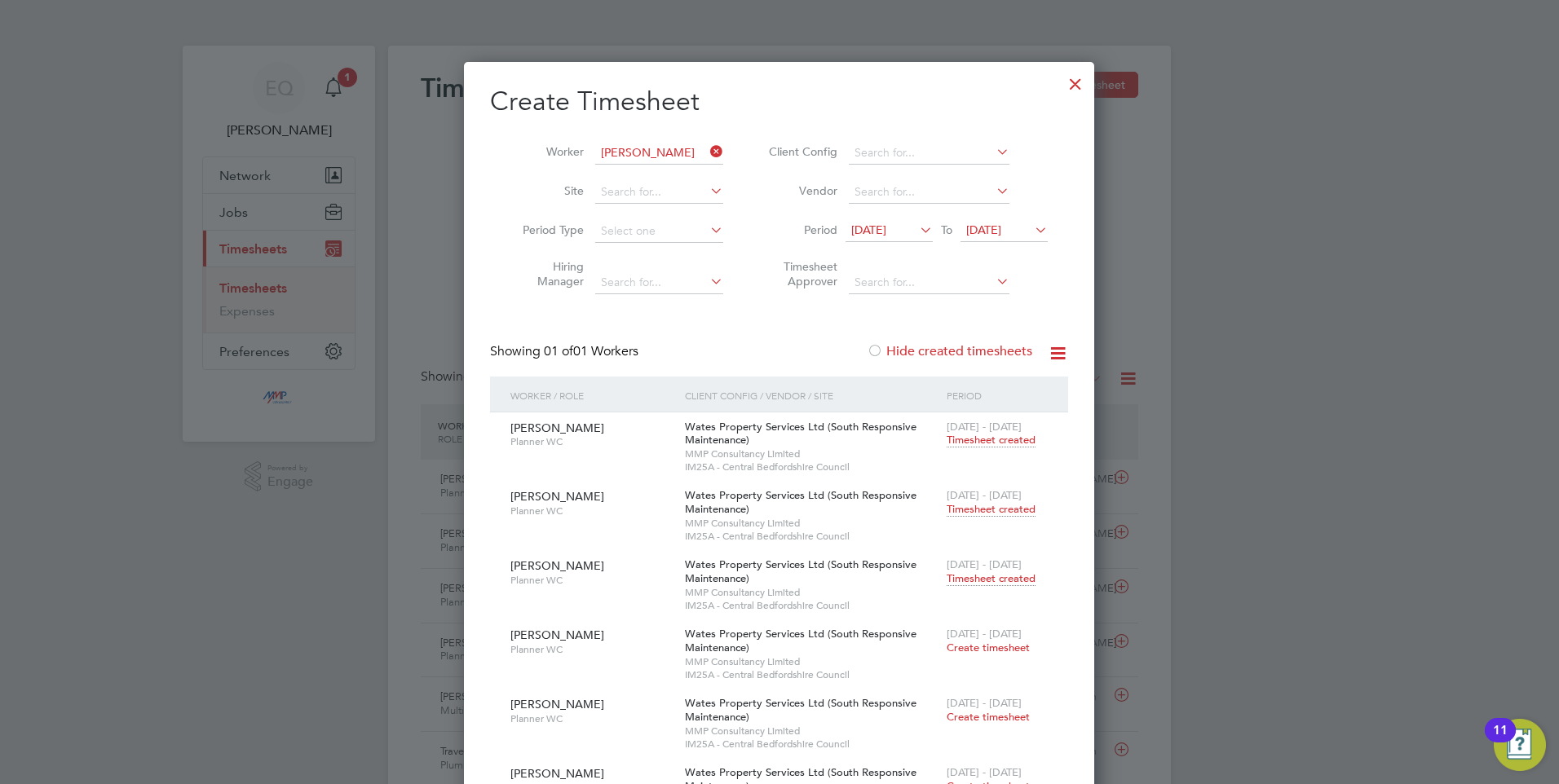
click at [1069, 90] on div at bounding box center [1075, 79] width 29 height 29
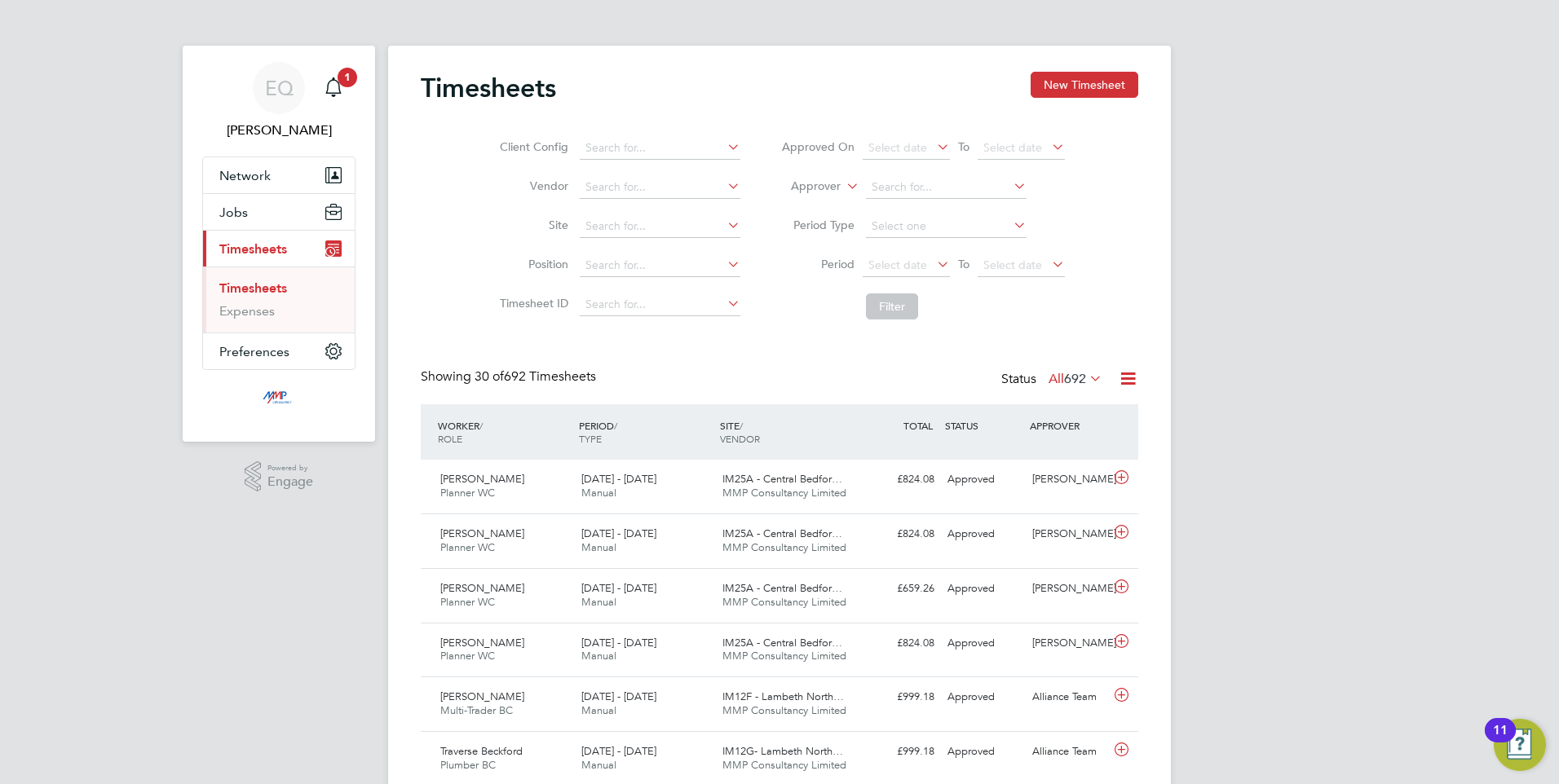
drag, startPoint x: 636, startPoint y: 479, endPoint x: 477, endPoint y: 392, distance: 181.2
click at [481, 272] on li "Position" at bounding box center [618, 265] width 286 height 39
